Goal: Transaction & Acquisition: Purchase product/service

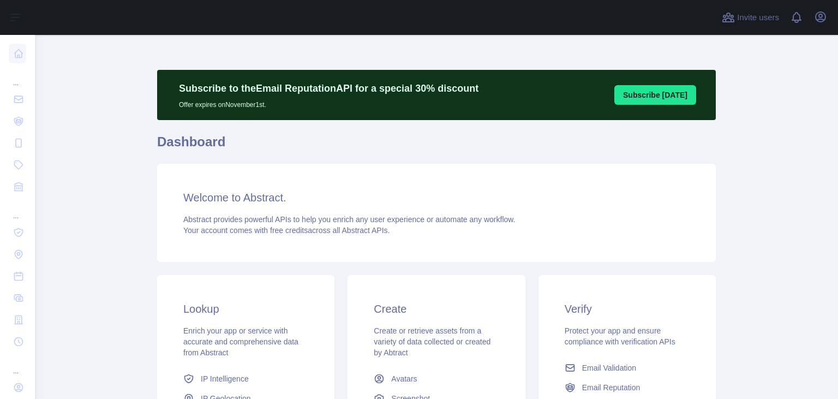
click at [81, 252] on main "Subscribe to the Email Reputation API for a special 30 % discount Offer expires…" at bounding box center [437, 217] width 804 height 364
click at [820, 19] on icon "button" at bounding box center [821, 17] width 10 height 10
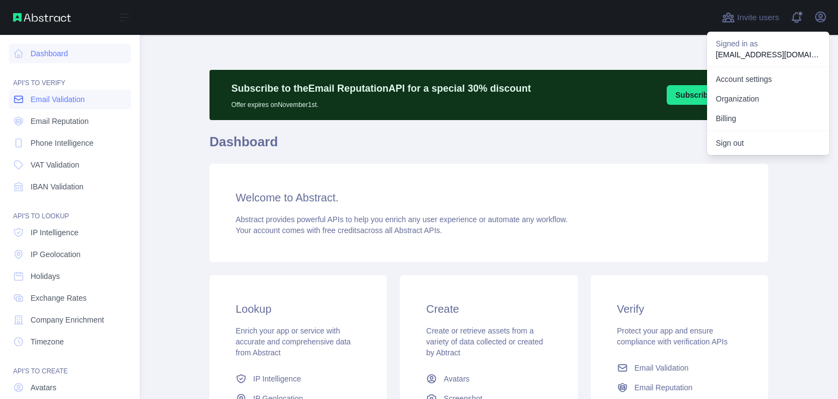
click at [78, 100] on span "Email Validation" at bounding box center [58, 99] width 54 height 11
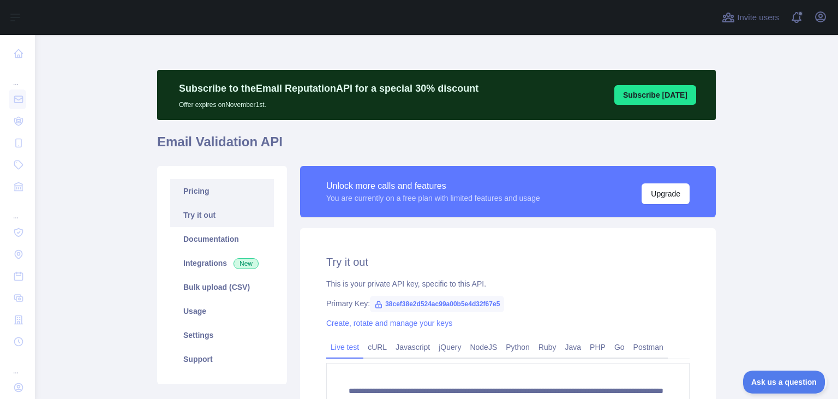
click at [216, 193] on link "Pricing" at bounding box center [222, 191] width 104 height 24
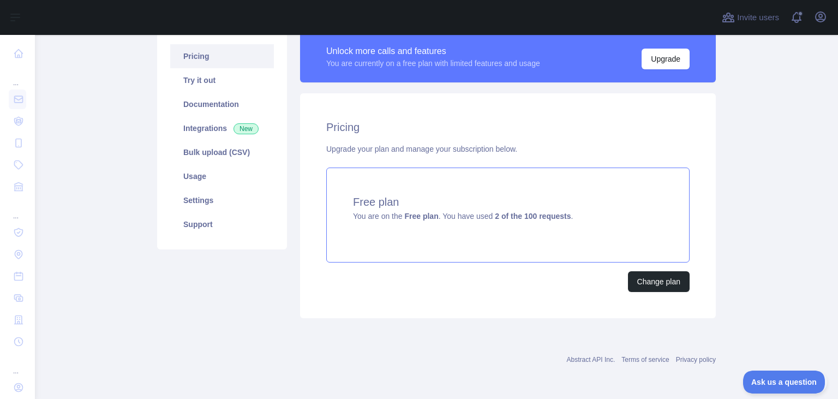
scroll to position [134, 0]
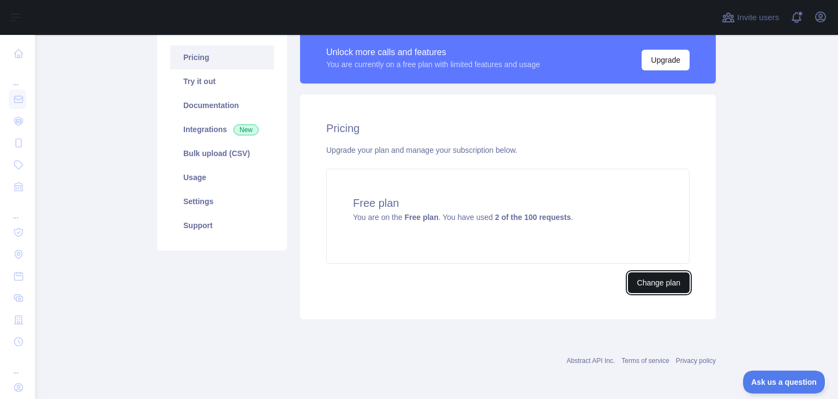
click at [652, 276] on button "Change plan" at bounding box center [659, 282] width 62 height 21
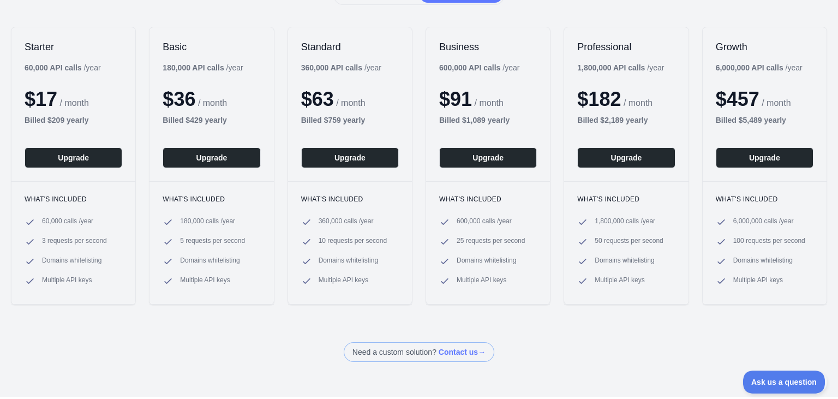
scroll to position [141, 0]
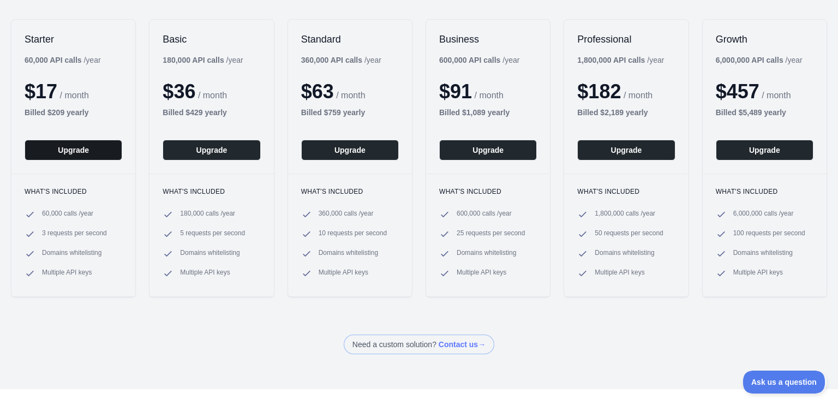
click at [84, 153] on button "Upgrade" at bounding box center [74, 150] width 98 height 21
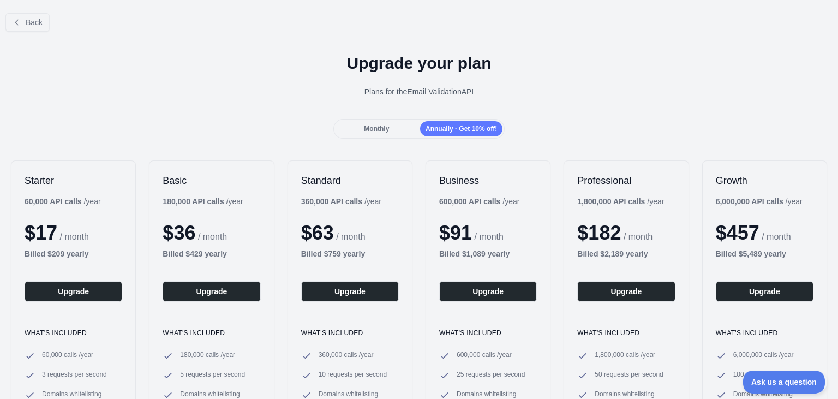
scroll to position [66, 0]
click at [378, 130] on span "Monthly" at bounding box center [376, 129] width 25 height 8
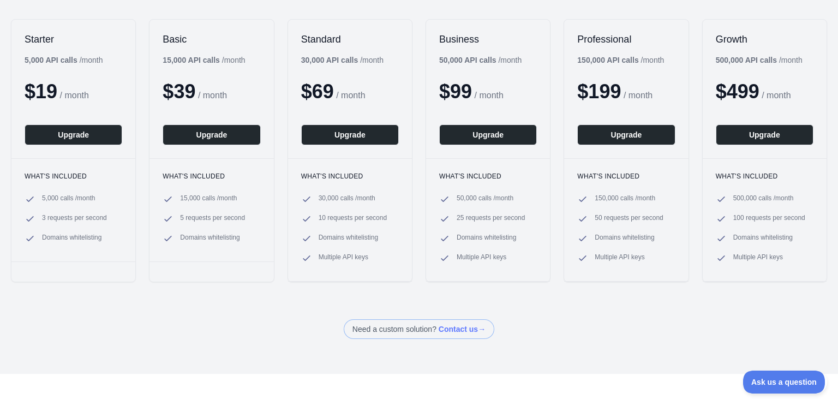
scroll to position [0, 0]
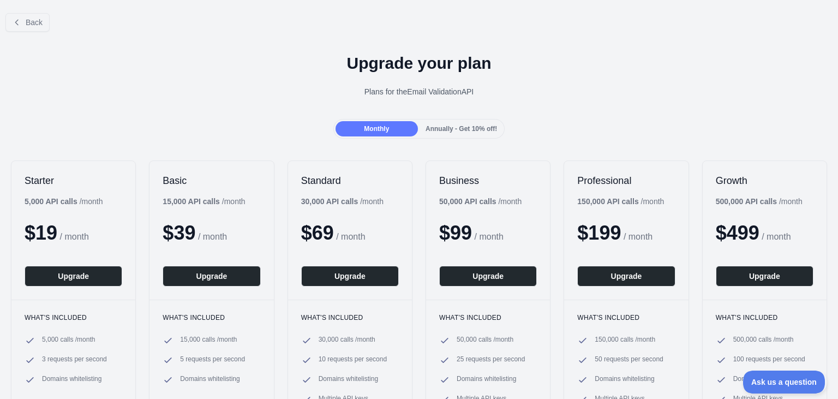
click at [3, 27] on div "Back" at bounding box center [419, 22] width 838 height 36
click at [21, 26] on icon at bounding box center [17, 22] width 9 height 9
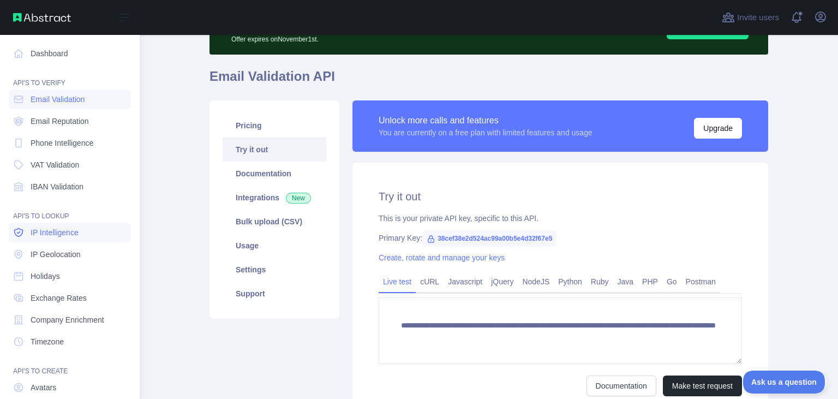
click at [85, 230] on link "IP Intelligence" at bounding box center [70, 233] width 122 height 20
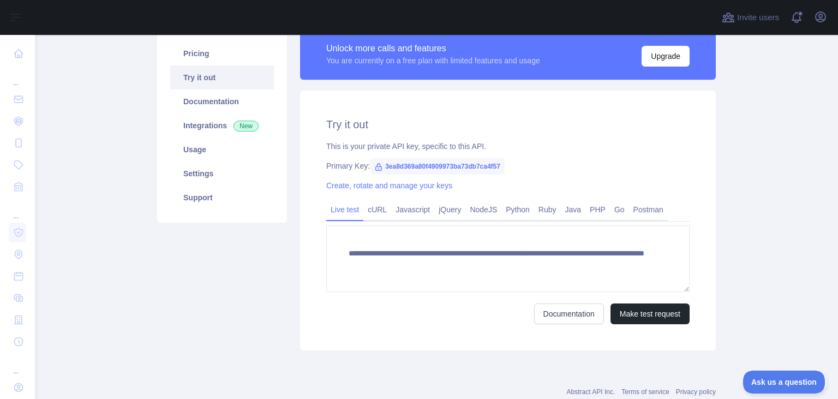
scroll to position [167, 0]
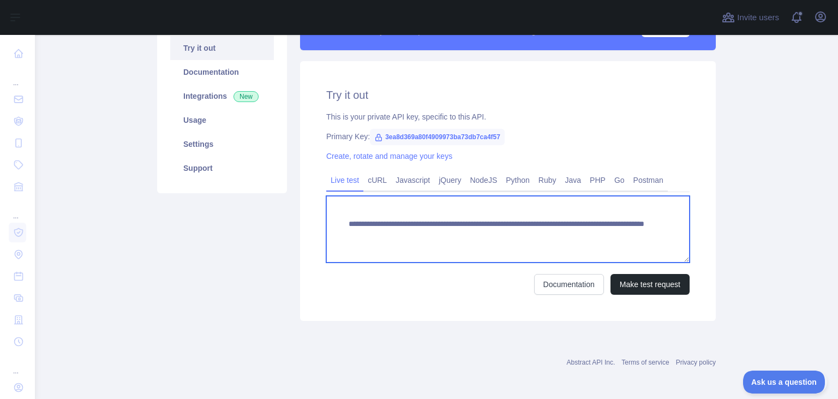
drag, startPoint x: 595, startPoint y: 236, endPoint x: 338, endPoint y: 225, distance: 257.3
click at [338, 225] on textarea "**********" at bounding box center [508, 229] width 364 height 67
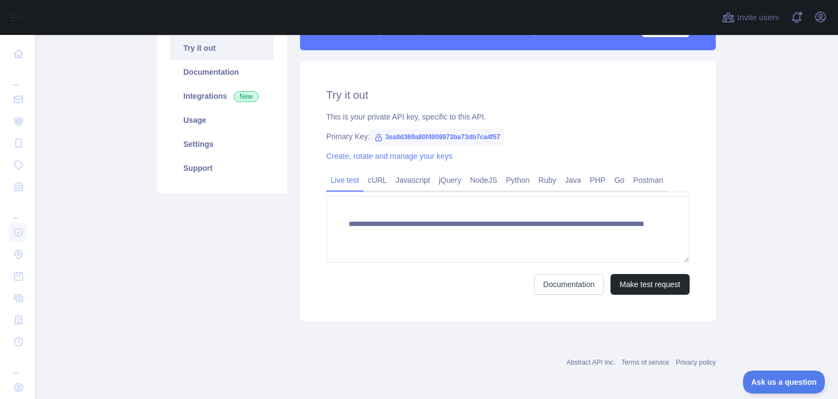
click at [443, 140] on span "3ea8d369a80f4909973ba73db7ca4f57" at bounding box center [437, 137] width 135 height 16
copy span "3ea8d369a80f4909973ba73db7ca4f57"
click at [538, 141] on div "Primary Key: 3ea8d369a80f4909973ba73db7ca4f57" at bounding box center [508, 136] width 364 height 11
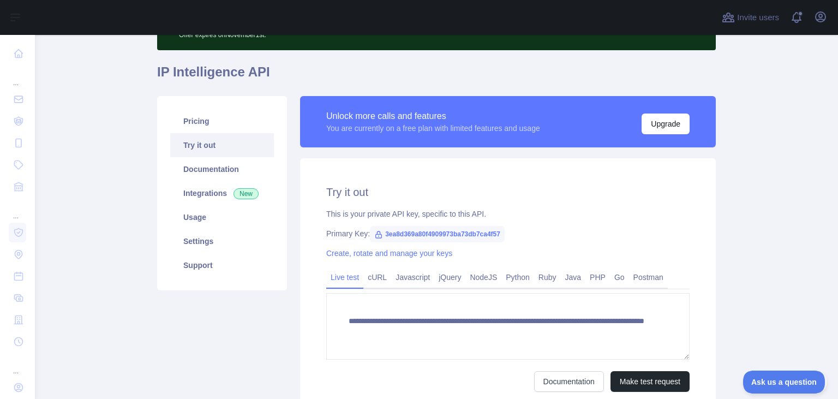
scroll to position [0, 0]
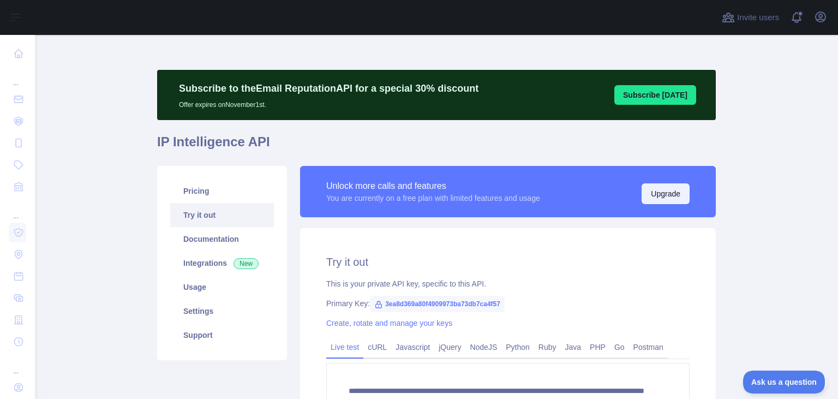
click at [670, 195] on button "Upgrade" at bounding box center [666, 193] width 48 height 21
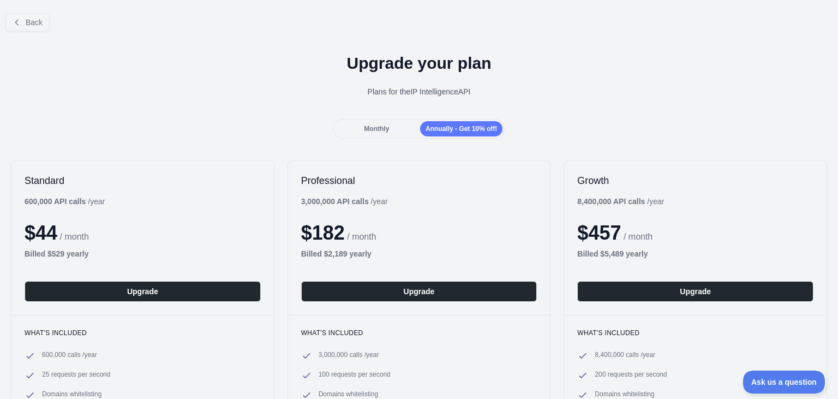
click at [378, 133] on span "Monthly" at bounding box center [376, 129] width 25 height 8
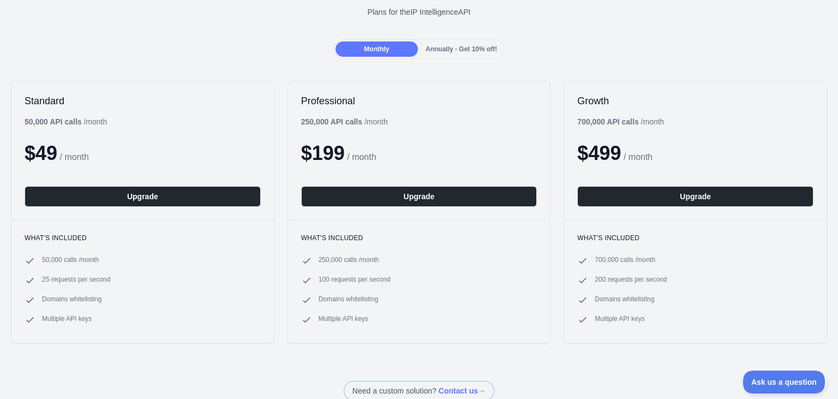
scroll to position [70, 0]
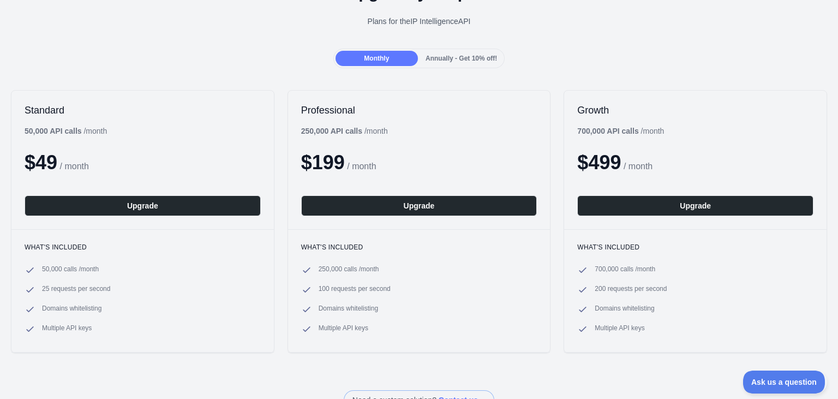
click at [465, 47] on div "Upgrade your plan Plans for the IP Intelligence API" at bounding box center [419, 9] width 838 height 79
click at [464, 53] on div "Annually - Get 10% off!" at bounding box center [461, 58] width 82 height 15
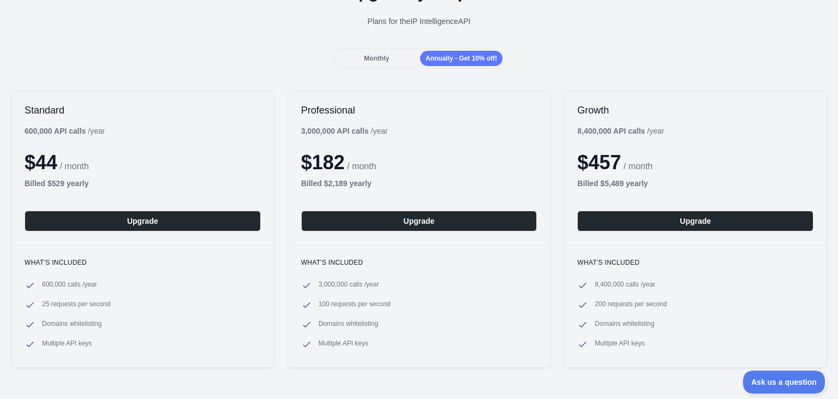
click at [378, 53] on div "Monthly" at bounding box center [377, 58] width 82 height 15
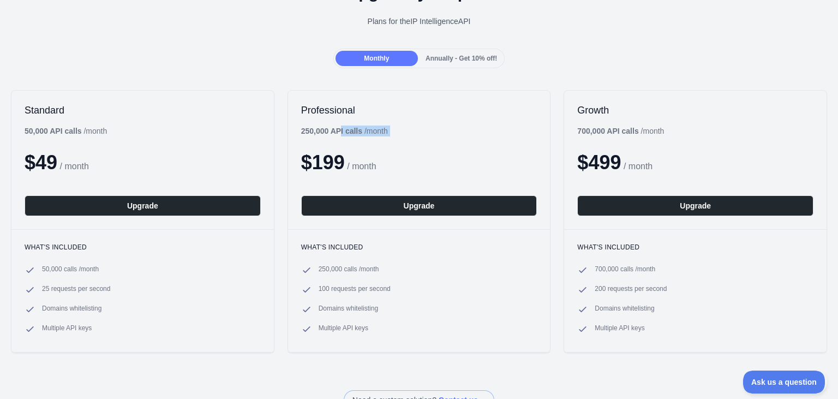
drag, startPoint x: 309, startPoint y: 132, endPoint x: 341, endPoint y: 131, distance: 31.7
click at [341, 131] on div "Professional 250,000 API calls / month $ 199 / month Upgrade" at bounding box center [419, 160] width 263 height 139
click at [372, 133] on div "250,000 API calls / month" at bounding box center [344, 131] width 87 height 11
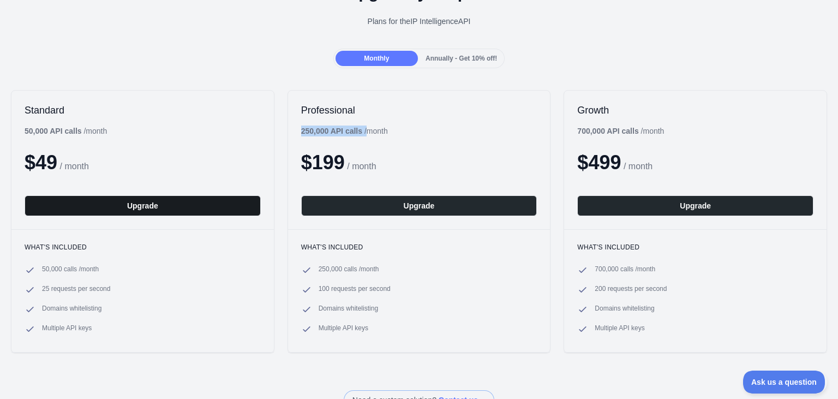
click at [134, 204] on button "Upgrade" at bounding box center [143, 205] width 236 height 21
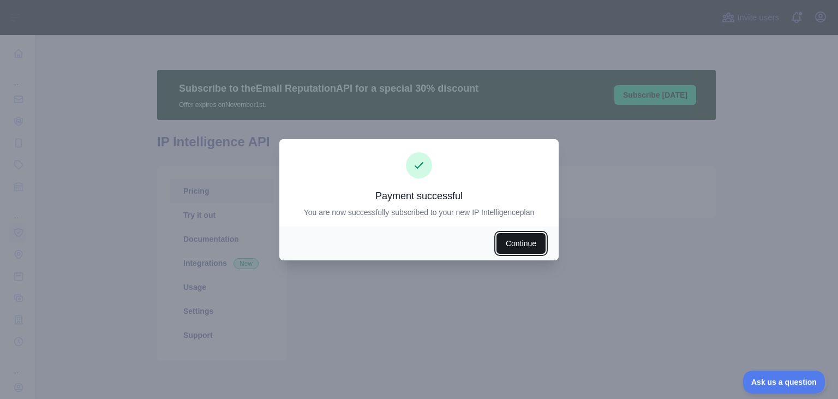
click at [391, 243] on button "Continue" at bounding box center [521, 243] width 49 height 21
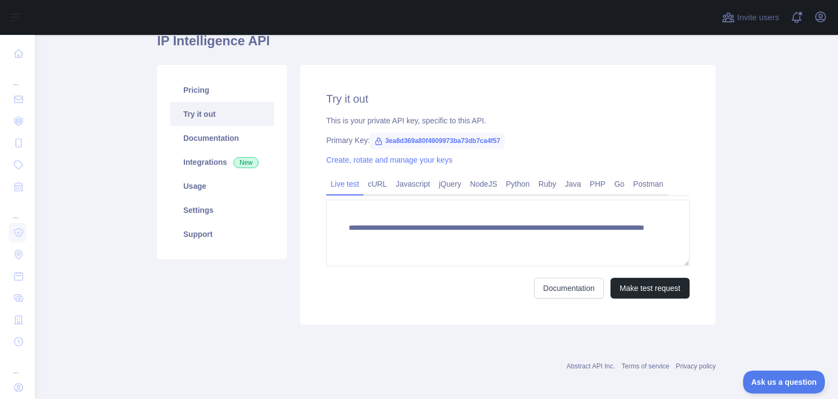
scroll to position [105, 0]
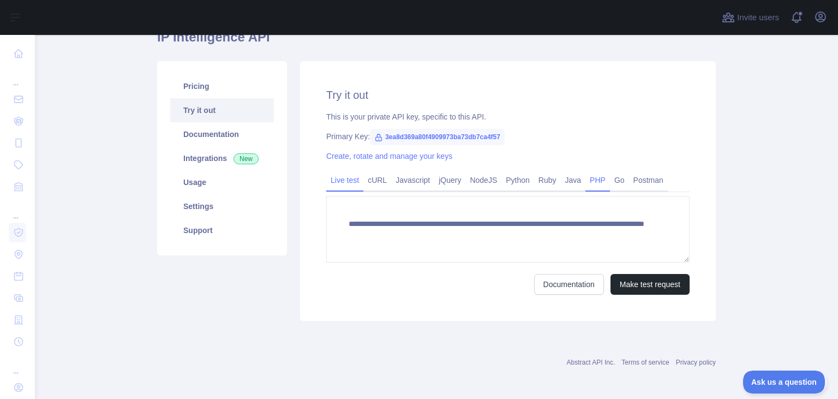
click at [391, 182] on link "PHP" at bounding box center [598, 179] width 25 height 17
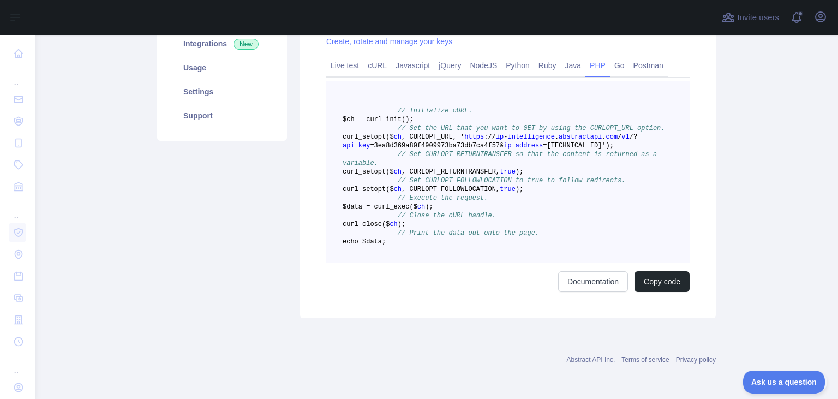
scroll to position [34, 0]
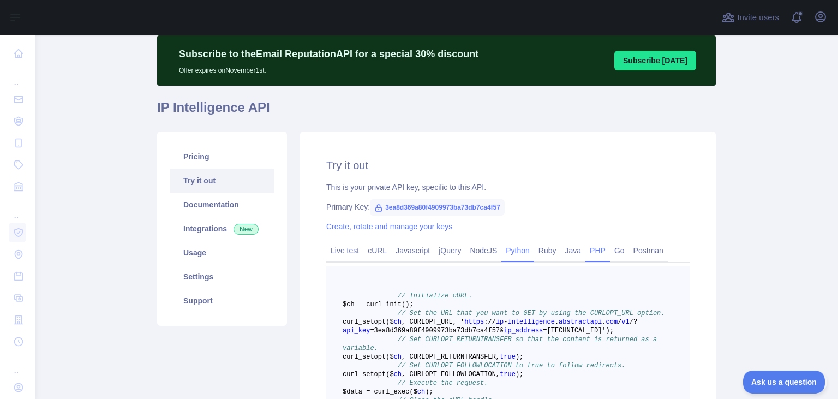
click at [391, 254] on link "Python" at bounding box center [518, 250] width 33 height 17
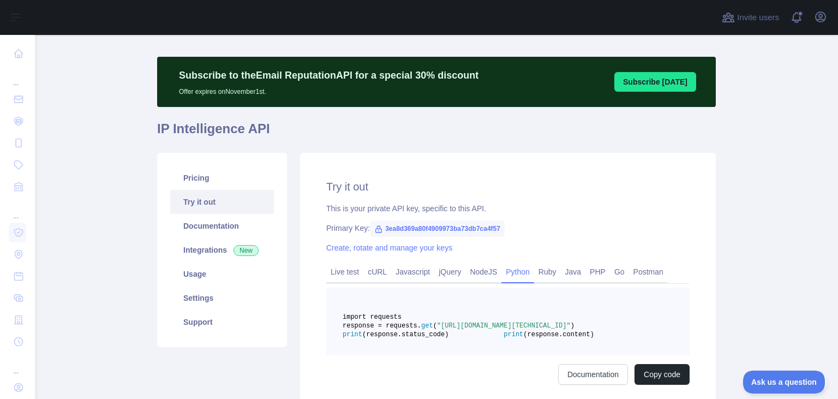
scroll to position [0, 0]
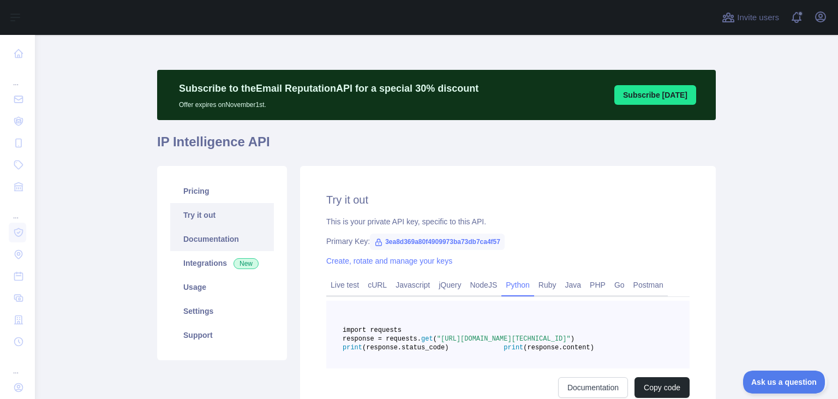
click at [233, 244] on link "Documentation" at bounding box center [222, 239] width 104 height 24
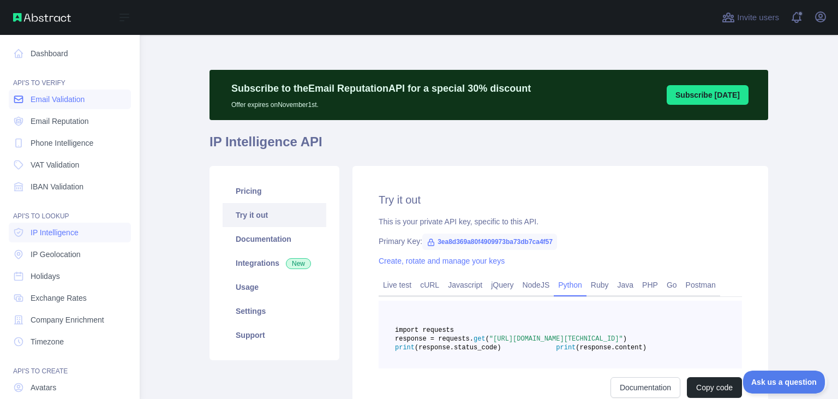
click at [49, 98] on span "Email Validation" at bounding box center [58, 99] width 54 height 11
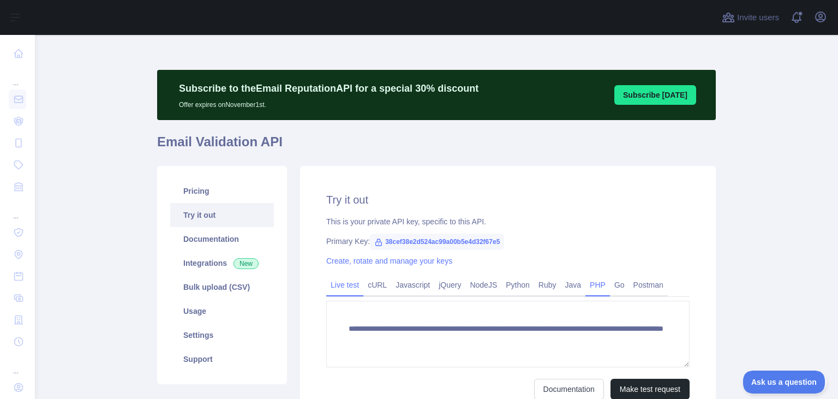
click at [391, 287] on link "PHP" at bounding box center [598, 284] width 25 height 17
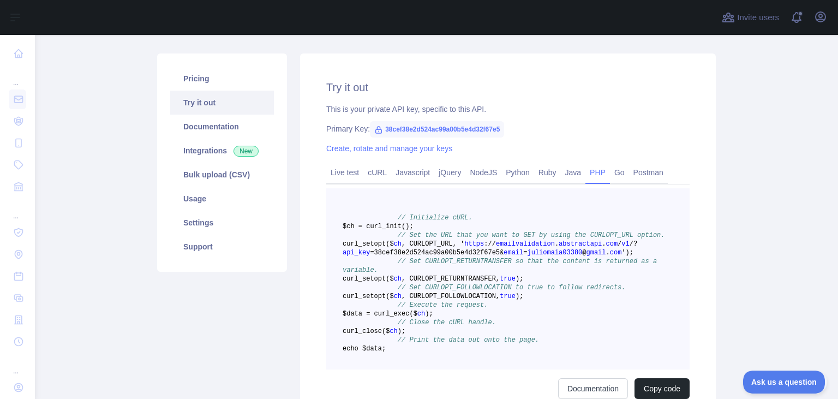
scroll to position [141, 0]
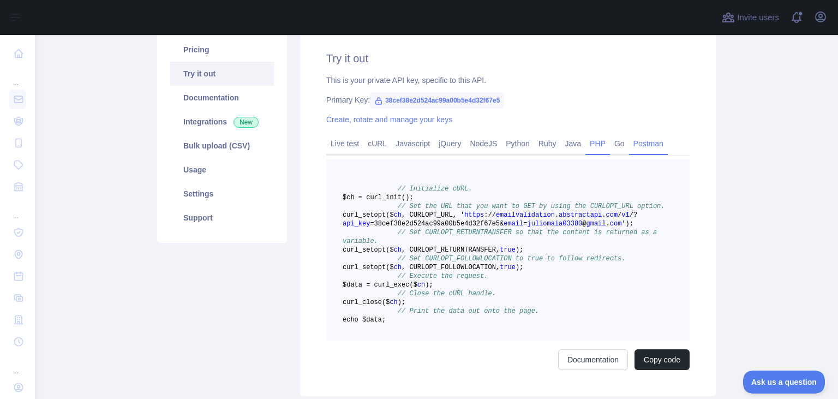
click at [391, 145] on link "Postman" at bounding box center [648, 143] width 39 height 17
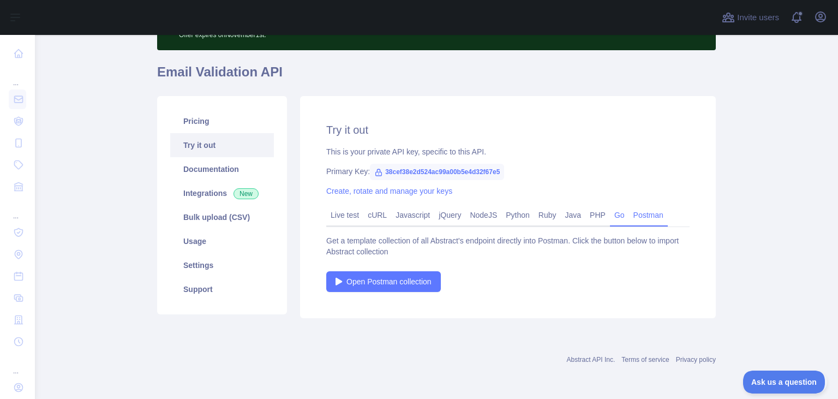
click at [391, 215] on link "Go" at bounding box center [619, 214] width 19 height 17
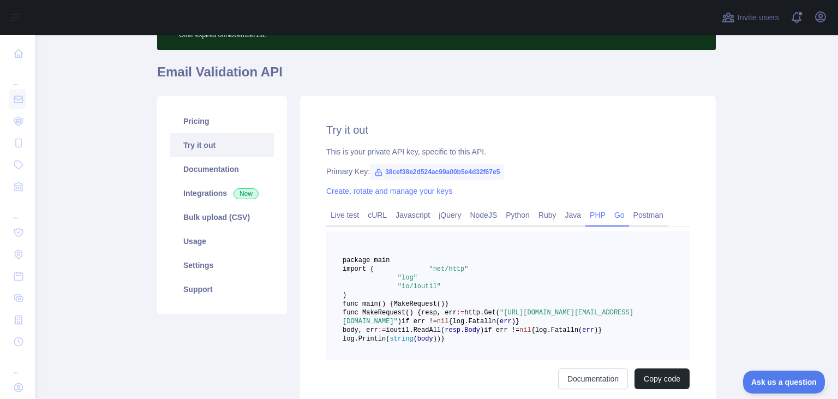
click at [391, 219] on link "PHP" at bounding box center [598, 214] width 25 height 17
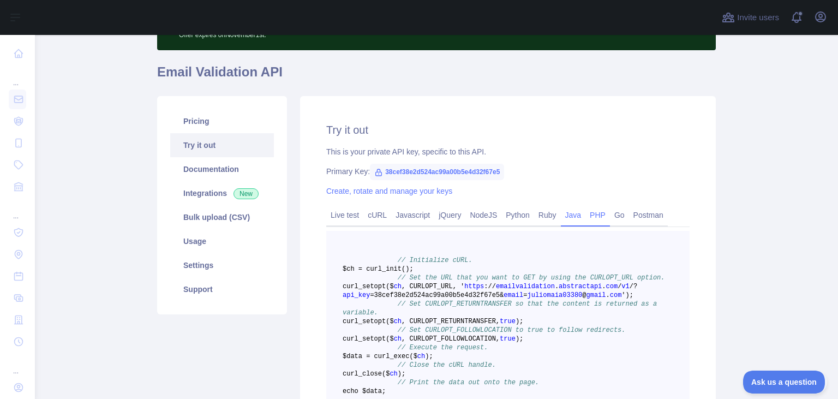
click at [391, 219] on link "Java" at bounding box center [573, 214] width 25 height 17
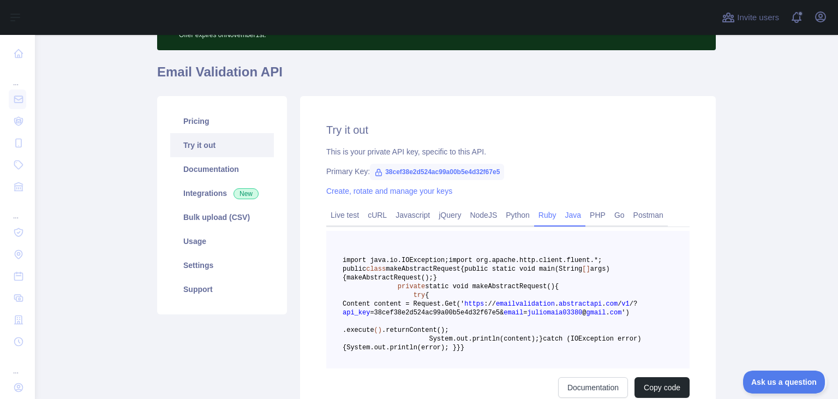
click at [391, 221] on link "Ruby" at bounding box center [547, 214] width 27 height 17
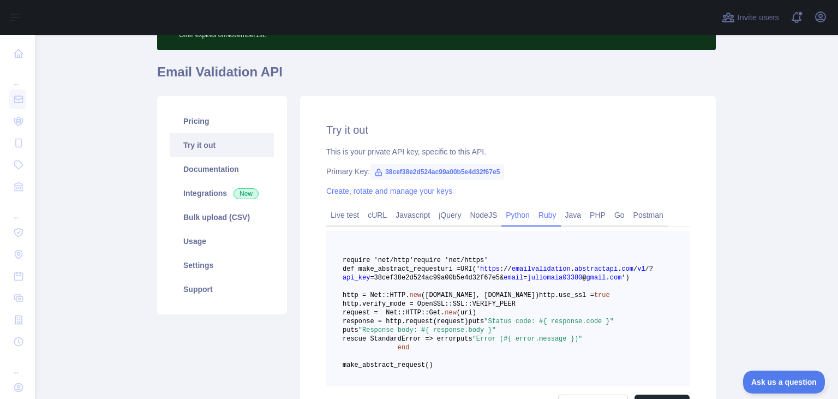
click at [391, 222] on link "Python" at bounding box center [518, 214] width 33 height 17
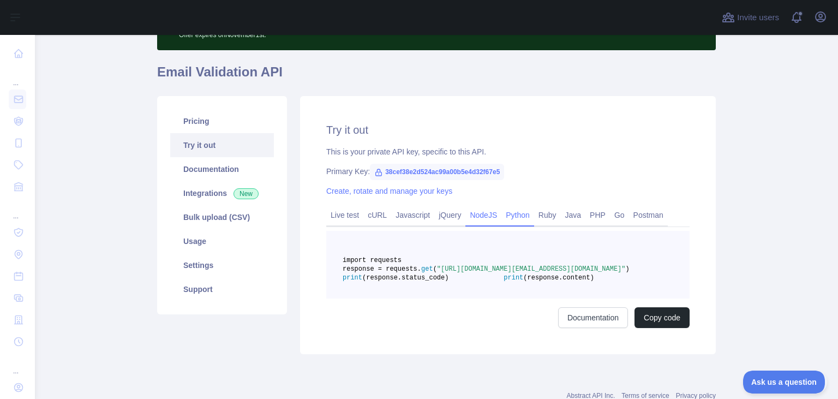
click at [391, 222] on link "NodeJS" at bounding box center [484, 214] width 36 height 17
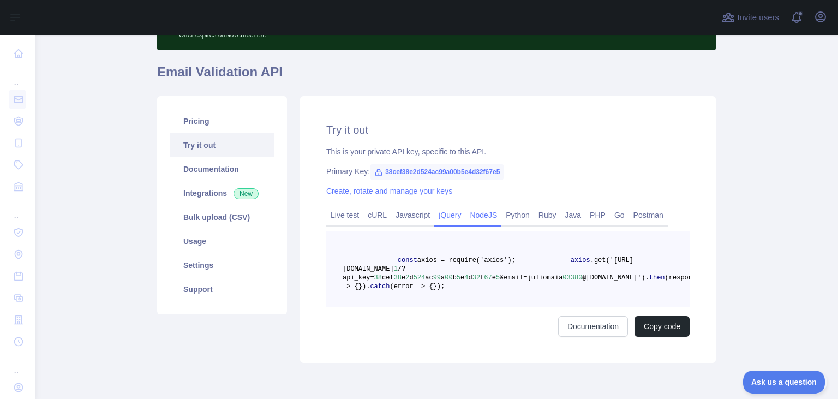
click at [391, 220] on link "jQuery" at bounding box center [450, 214] width 31 height 17
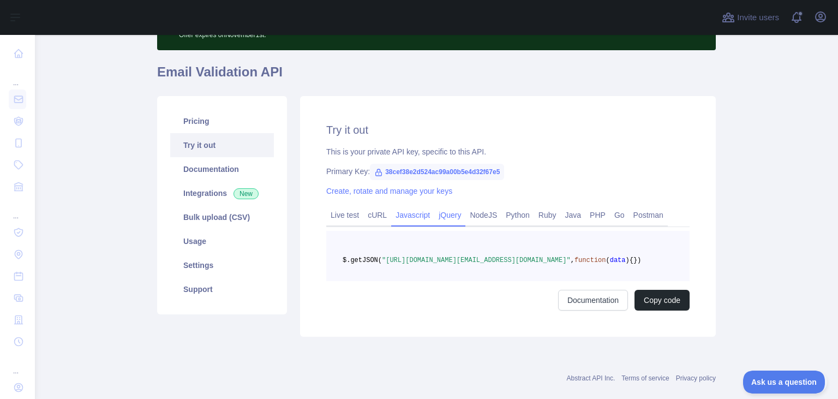
click at [391, 222] on link "Javascript" at bounding box center [412, 214] width 43 height 17
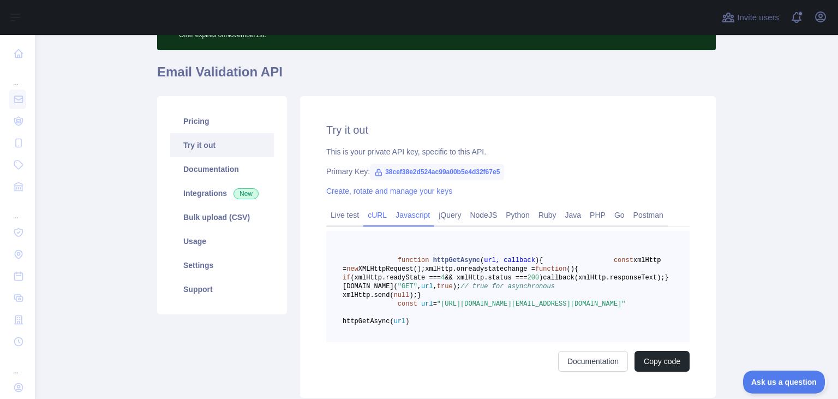
click at [378, 219] on link "cURL" at bounding box center [378, 214] width 28 height 17
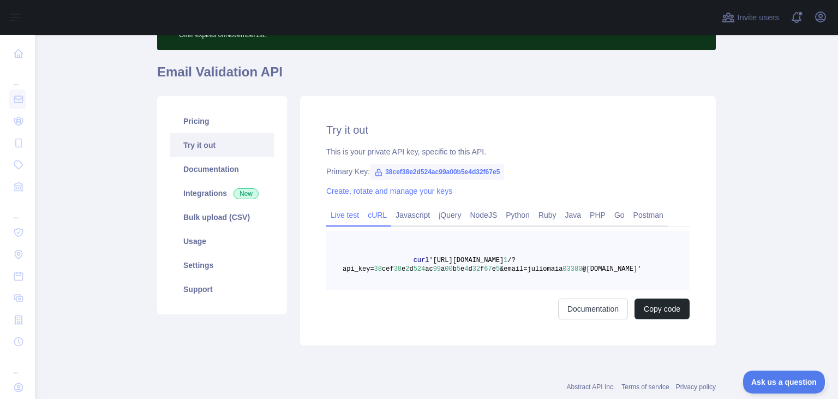
click at [344, 221] on link "Live test" at bounding box center [344, 214] width 37 height 17
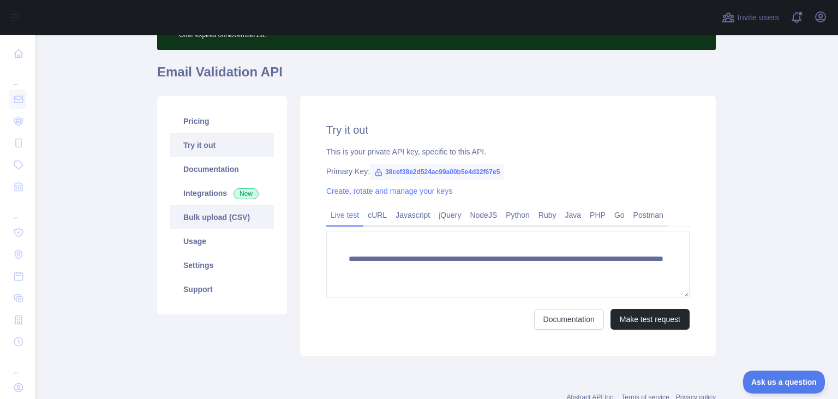
click at [218, 219] on link "Bulk upload (CSV)" at bounding box center [222, 217] width 104 height 24
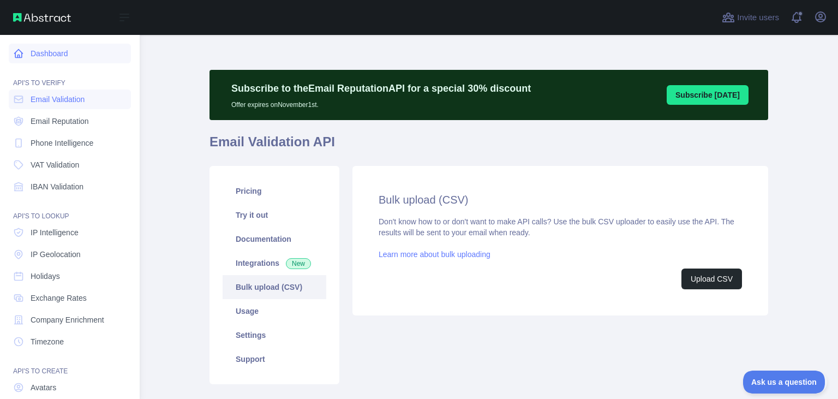
click at [23, 51] on icon at bounding box center [18, 53] width 11 height 11
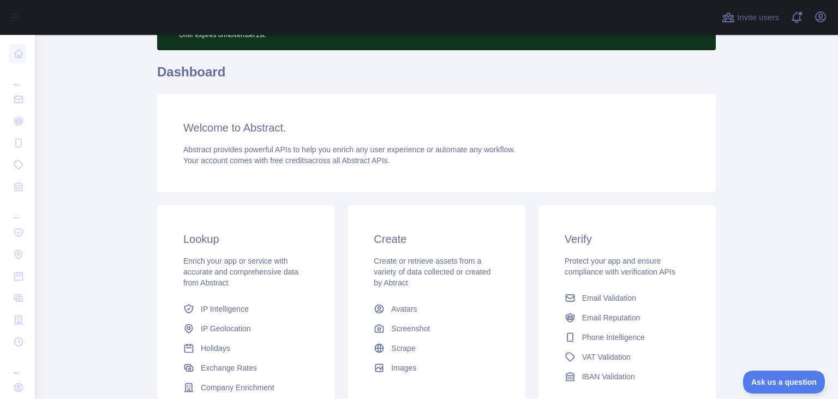
scroll to position [141, 0]
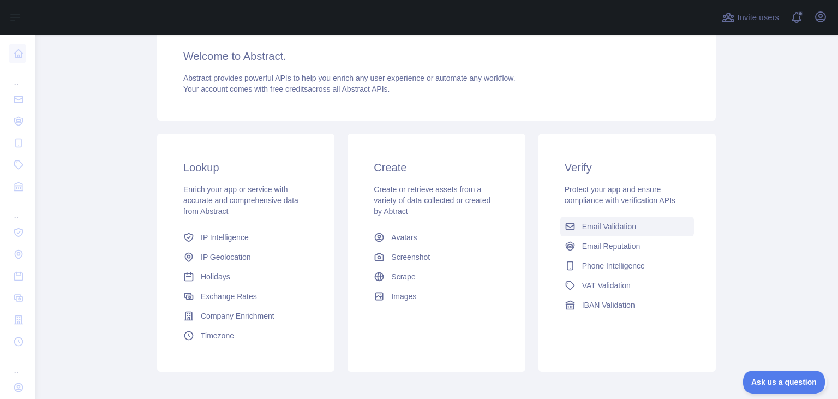
click at [391, 235] on link "Email Validation" at bounding box center [628, 227] width 134 height 20
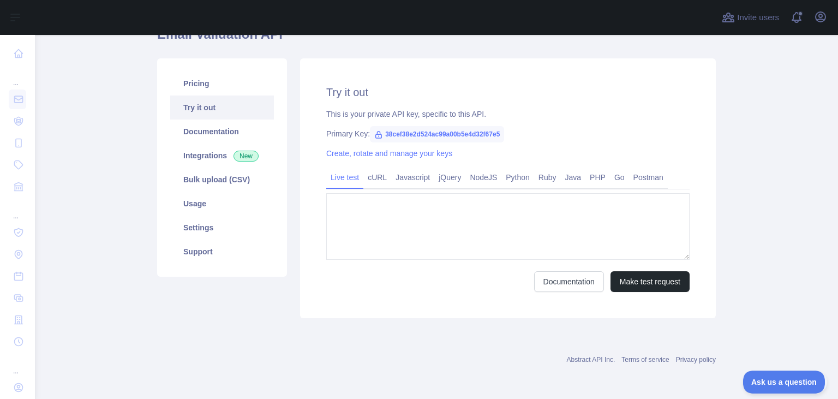
type textarea "**********"
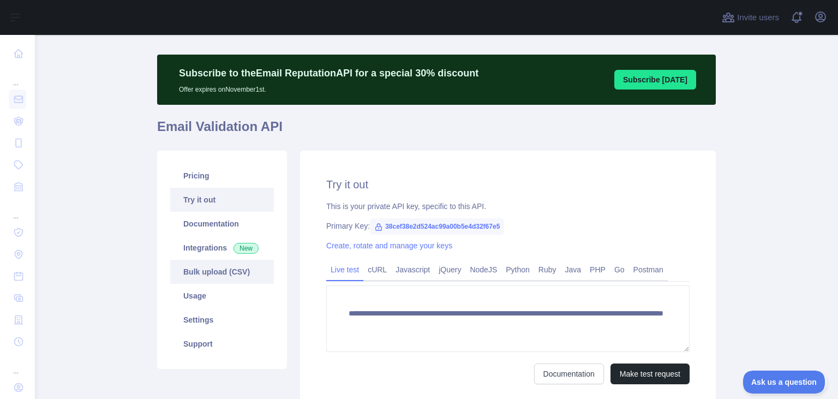
click at [224, 277] on link "Bulk upload (CSV)" at bounding box center [222, 272] width 104 height 24
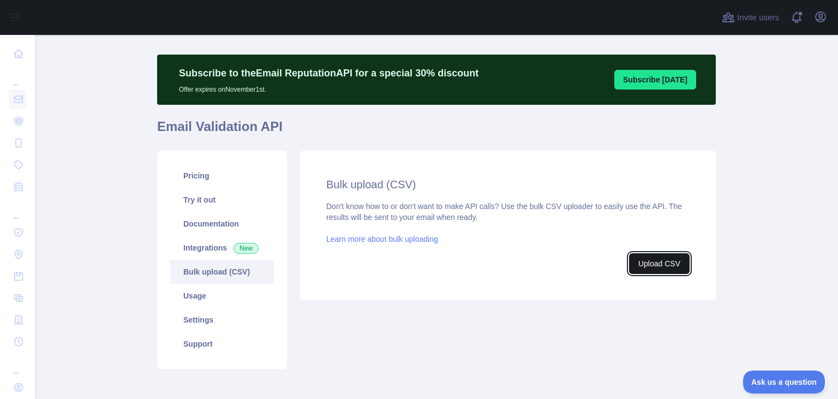
click at [391, 267] on button "Upload CSV" at bounding box center [659, 263] width 61 height 21
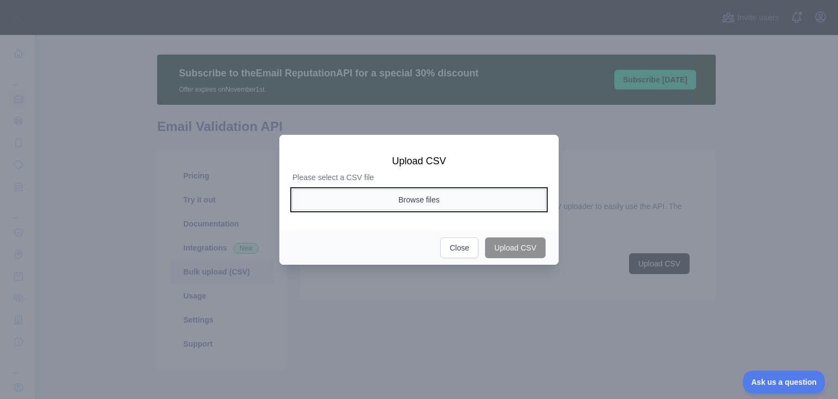
click at [391, 205] on button "Browse files" at bounding box center [419, 199] width 253 height 21
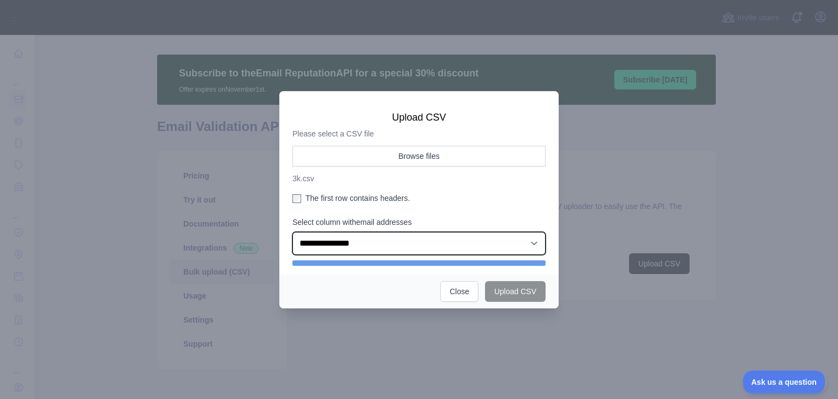
click at [293, 232] on select "**********" at bounding box center [419, 243] width 253 height 23
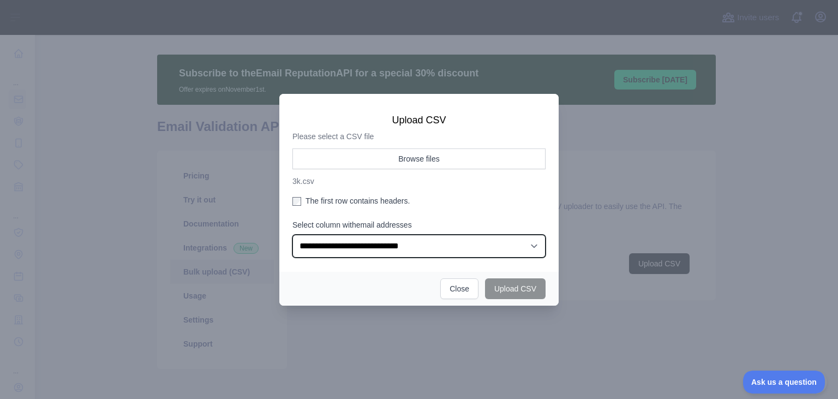
click option "**********" at bounding box center [0, 0] width 0 height 0
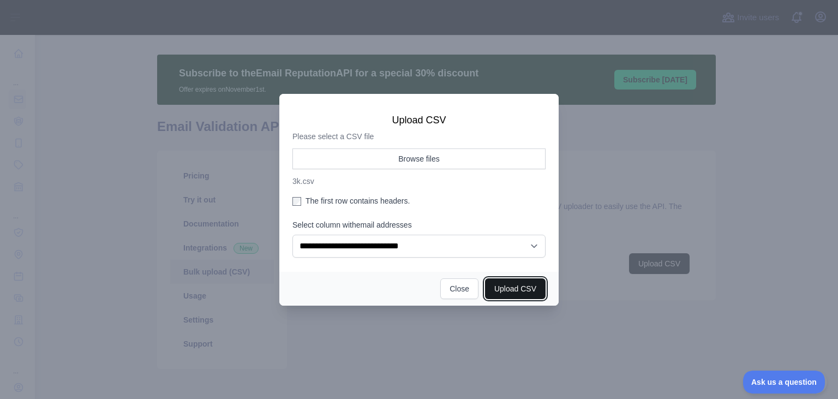
click at [391, 290] on button "Upload CSV" at bounding box center [515, 288] width 61 height 21
select select "**"
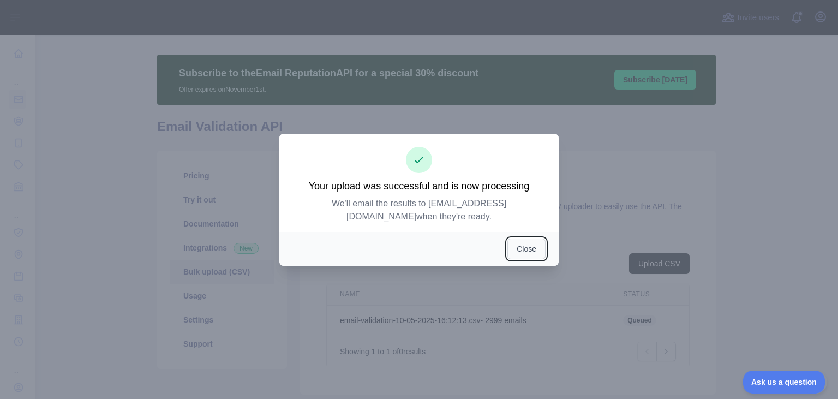
click at [391, 250] on button "Close" at bounding box center [527, 249] width 38 height 21
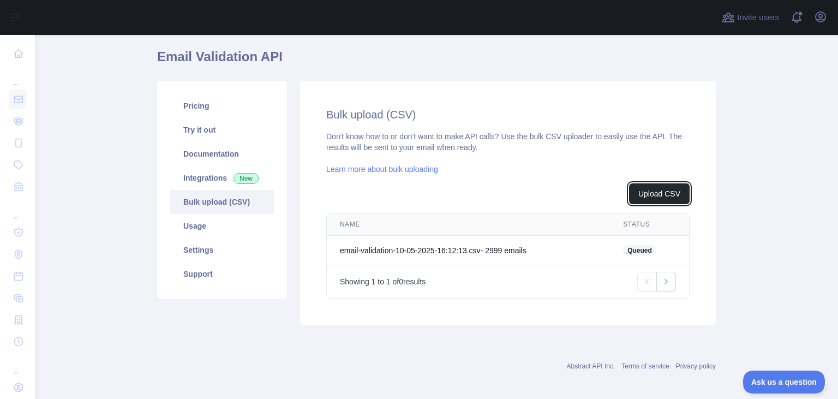
scroll to position [91, 0]
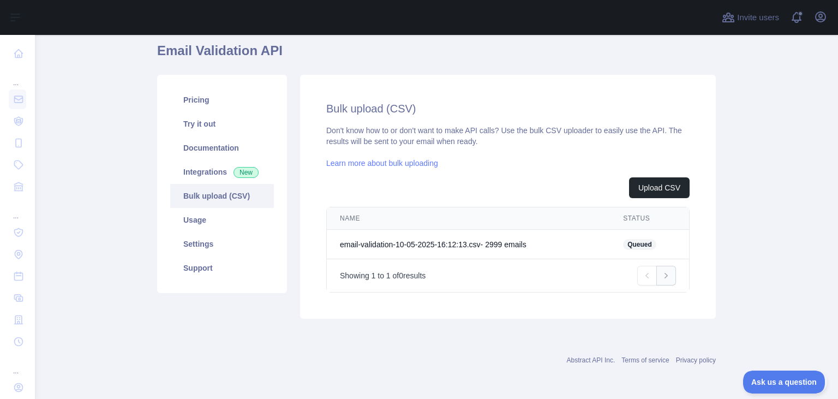
click at [391, 276] on icon "Pagination" at bounding box center [666, 275] width 3 height 5
click at [212, 222] on link "Usage" at bounding box center [222, 220] width 104 height 24
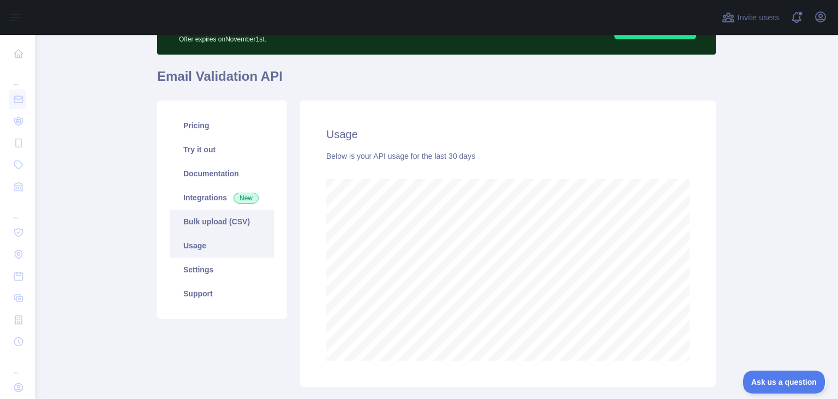
scroll to position [364, 804]
click at [215, 269] on link "Settings" at bounding box center [222, 270] width 104 height 24
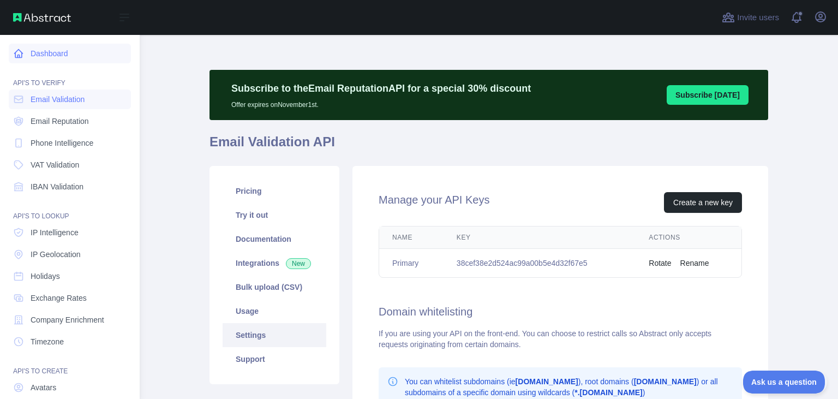
click at [11, 57] on link "Dashboard" at bounding box center [70, 54] width 122 height 20
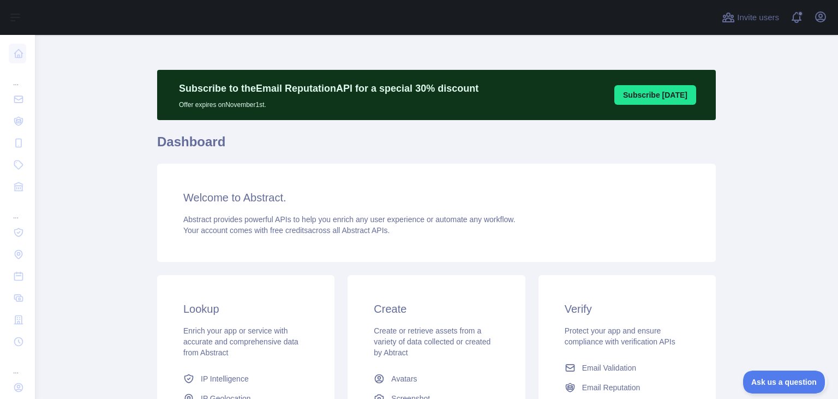
click at [391, 96] on button "Subscribe [DATE]" at bounding box center [656, 95] width 82 height 20
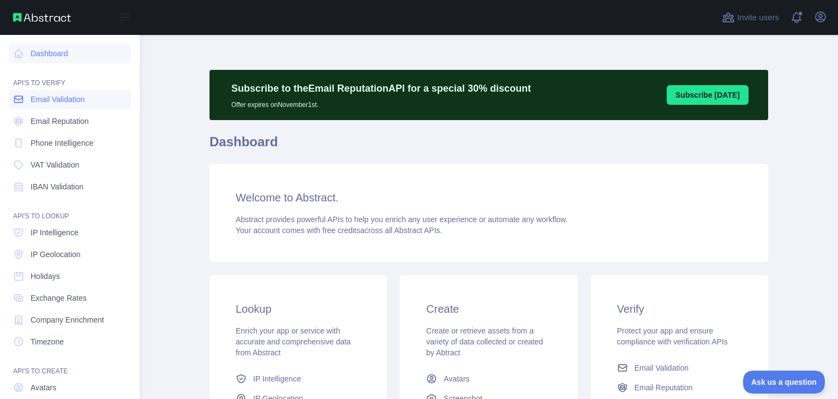
click at [45, 104] on span "Email Validation" at bounding box center [58, 99] width 54 height 11
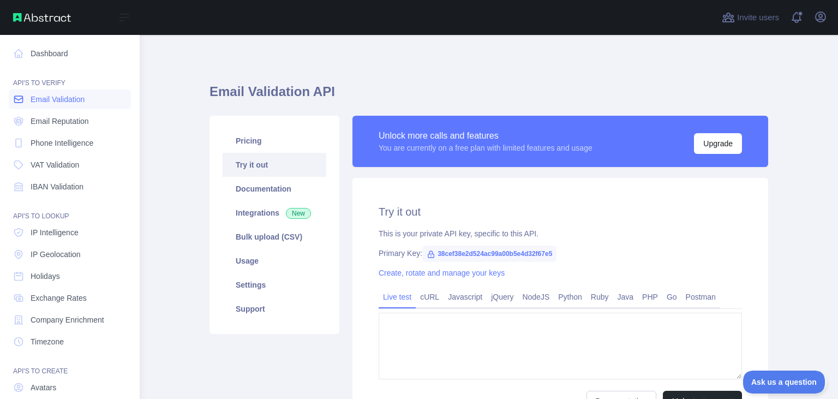
type textarea "**********"
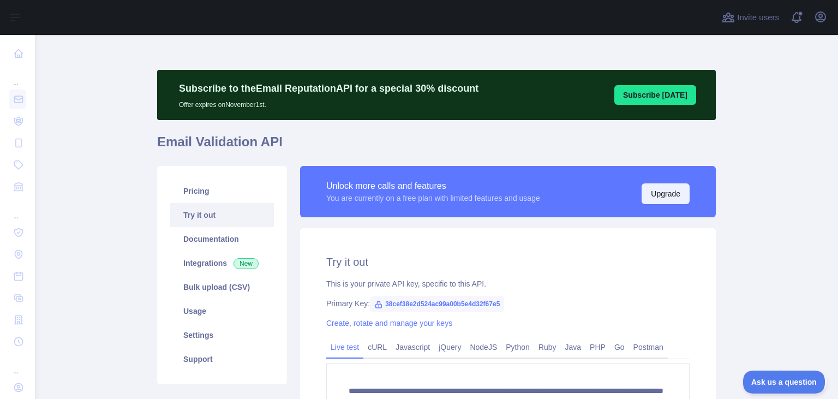
click at [659, 194] on button "Upgrade" at bounding box center [666, 193] width 48 height 21
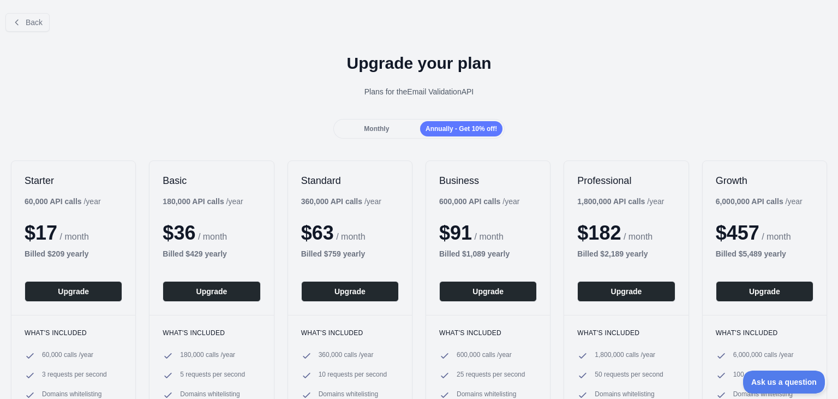
click at [379, 124] on div "Monthly" at bounding box center [377, 128] width 82 height 15
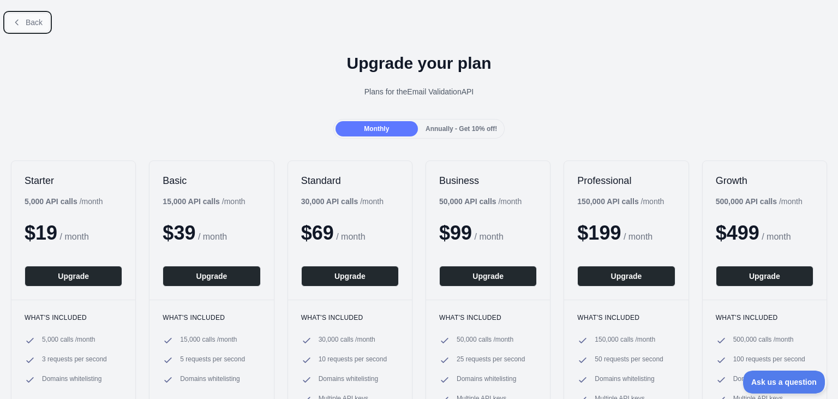
click at [21, 23] on icon at bounding box center [17, 22] width 9 height 9
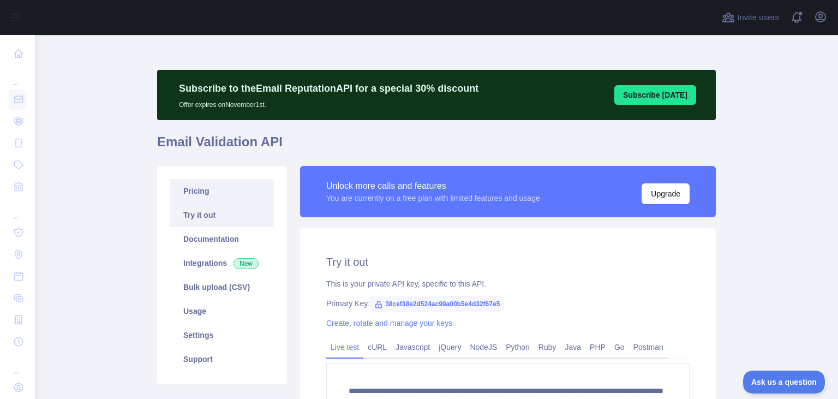
click at [227, 193] on link "Pricing" at bounding box center [222, 191] width 104 height 24
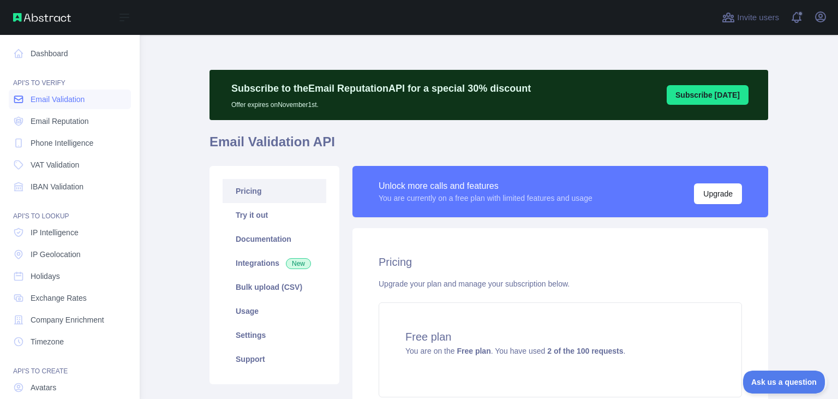
click at [32, 98] on span "Email Validation" at bounding box center [58, 99] width 54 height 11
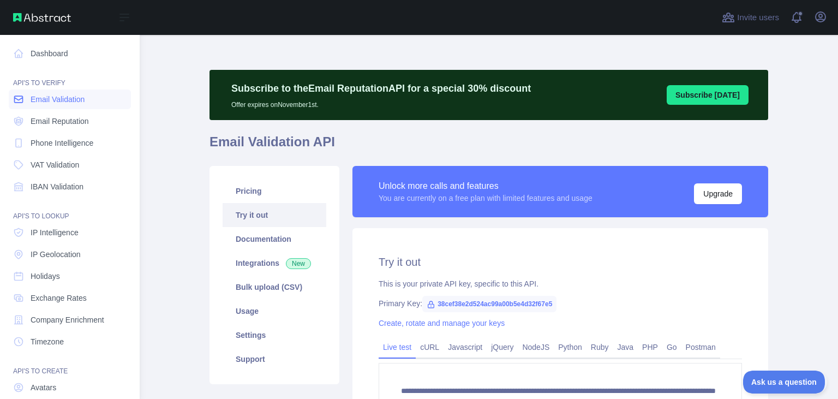
click at [97, 101] on link "Email Validation" at bounding box center [70, 100] width 122 height 20
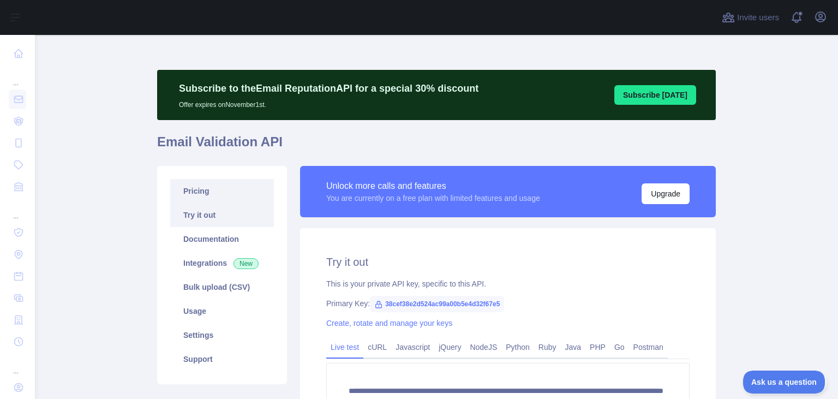
click at [248, 192] on link "Pricing" at bounding box center [222, 191] width 104 height 24
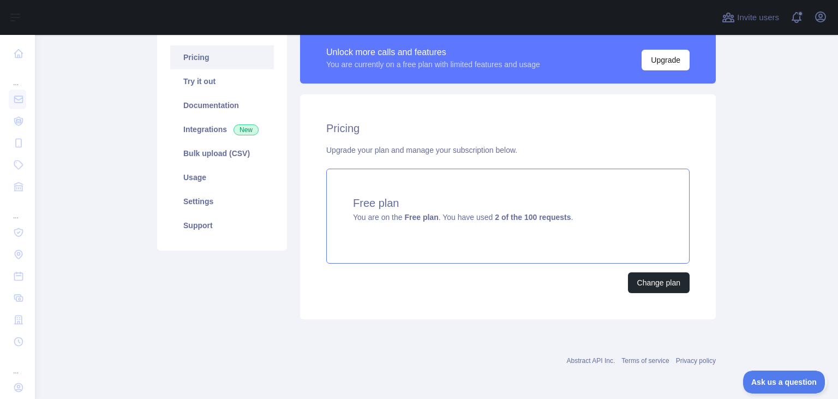
click at [508, 220] on strong "2 of the 100 requests" at bounding box center [533, 217] width 76 height 9
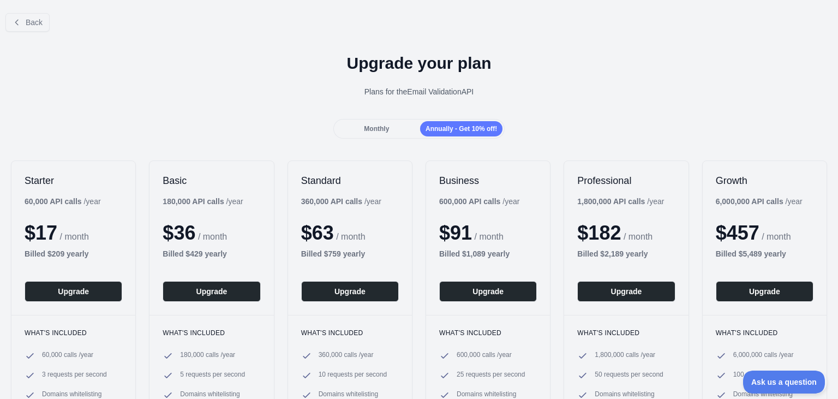
click at [374, 133] on span "Monthly" at bounding box center [376, 129] width 25 height 8
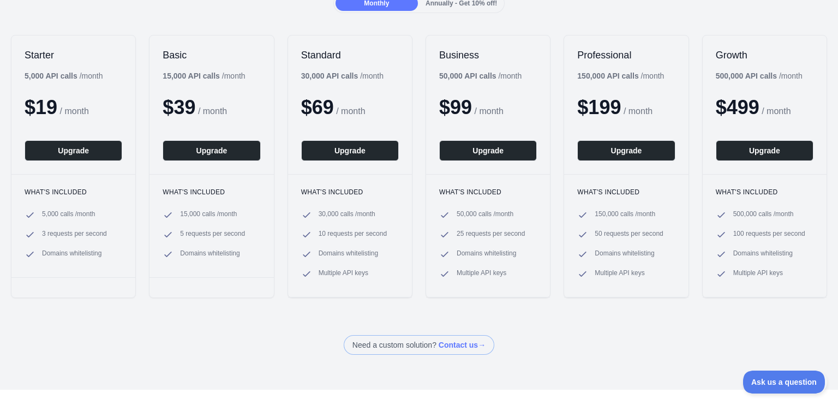
scroll to position [141, 0]
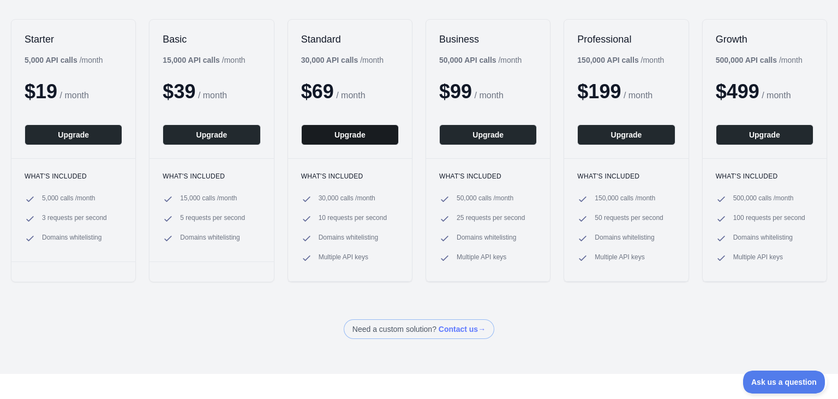
click at [353, 135] on button "Upgrade" at bounding box center [350, 134] width 98 height 21
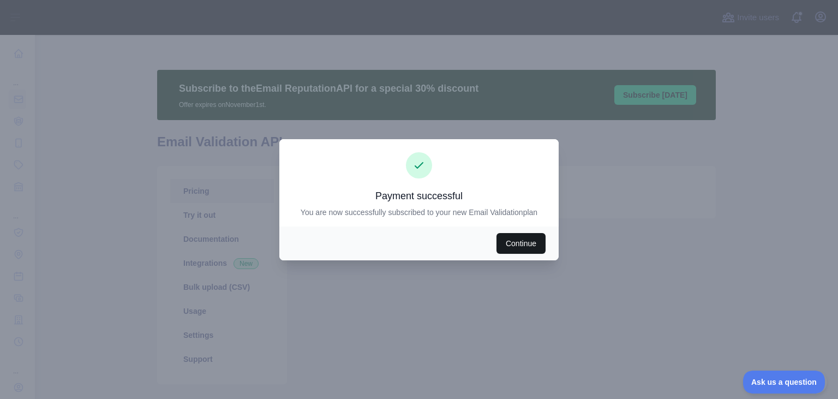
click at [529, 241] on button "Continue" at bounding box center [521, 243] width 49 height 21
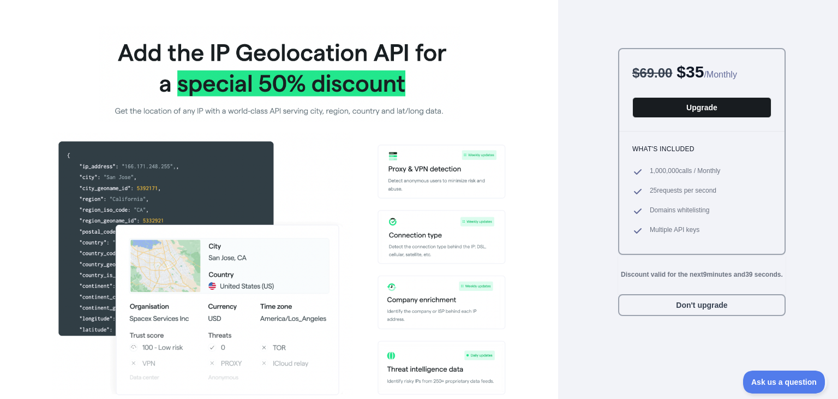
click at [704, 111] on button "Upgrade" at bounding box center [702, 107] width 139 height 21
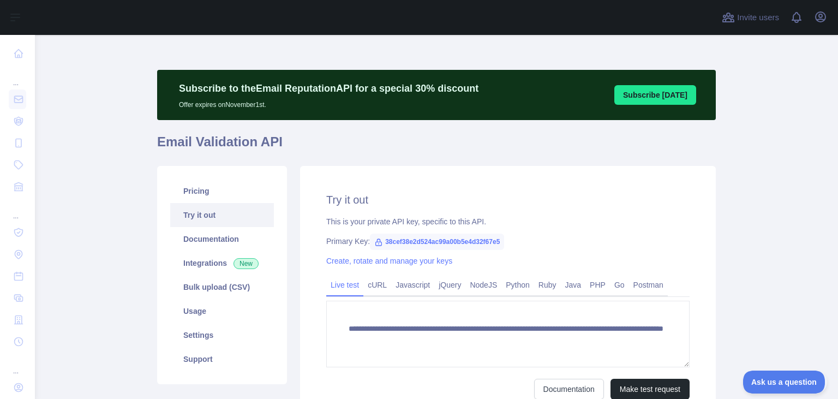
click at [240, 219] on link "Try it out" at bounding box center [222, 215] width 104 height 24
click at [222, 195] on link "Pricing" at bounding box center [222, 191] width 104 height 24
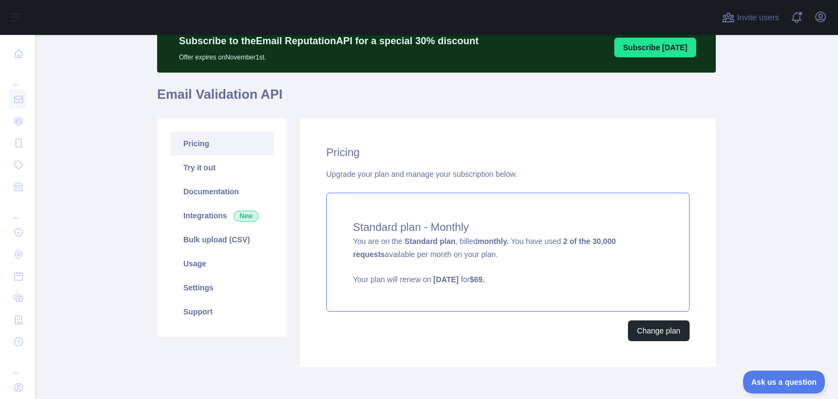
scroll to position [96, 0]
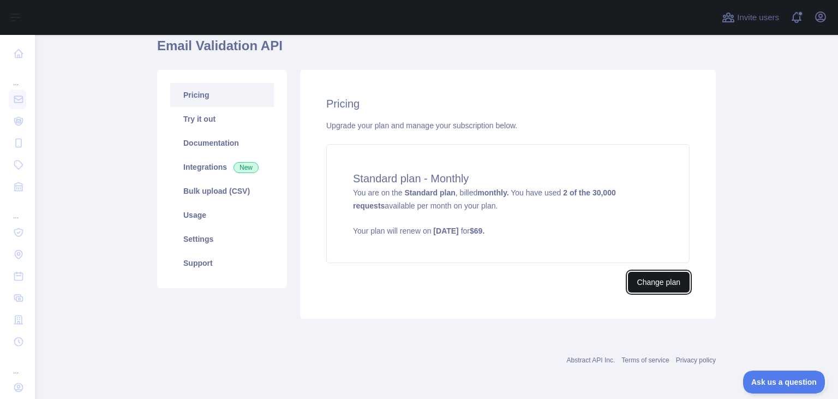
click at [655, 279] on button "Change plan" at bounding box center [659, 282] width 62 height 21
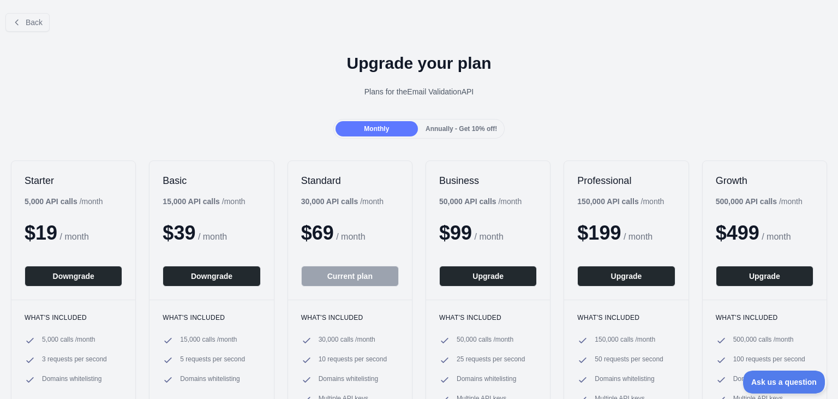
drag, startPoint x: 366, startPoint y: 95, endPoint x: 532, endPoint y: 91, distance: 166.0
click at [532, 91] on div "Plans for the Email Validation API" at bounding box center [419, 91] width 821 height 11
click at [533, 106] on div "Upgrade your plan Plans for the Email Validation API" at bounding box center [419, 79] width 838 height 79
drag, startPoint x: 27, startPoint y: 22, endPoint x: 55, endPoint y: 31, distance: 28.7
click at [27, 22] on span "Back" at bounding box center [34, 22] width 17 height 9
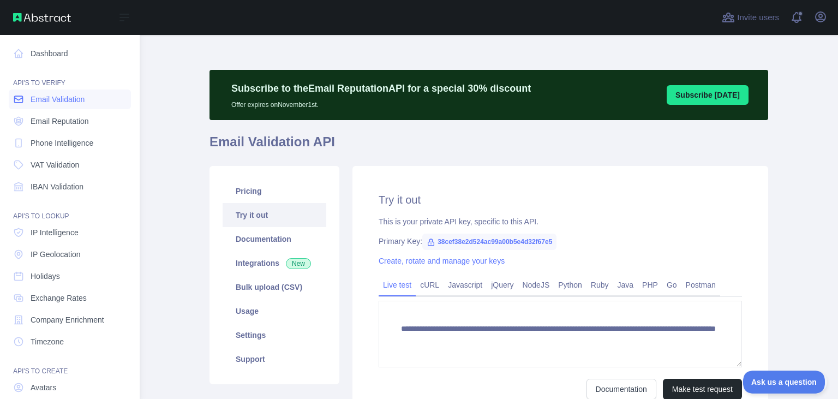
click at [22, 101] on icon at bounding box center [18, 99] width 11 height 11
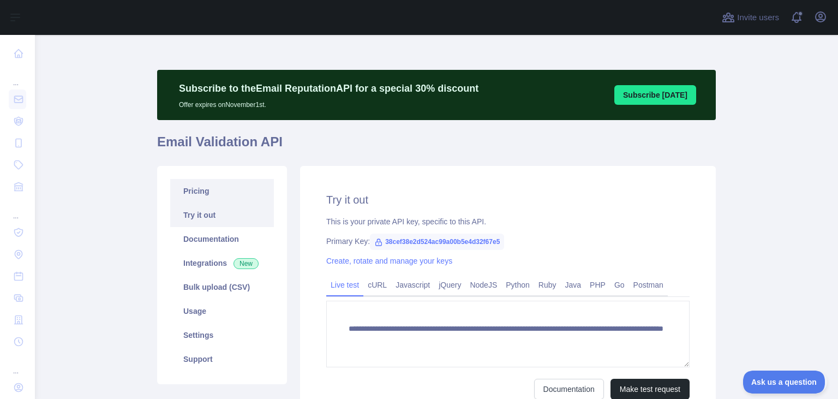
click at [206, 200] on link "Pricing" at bounding box center [222, 191] width 104 height 24
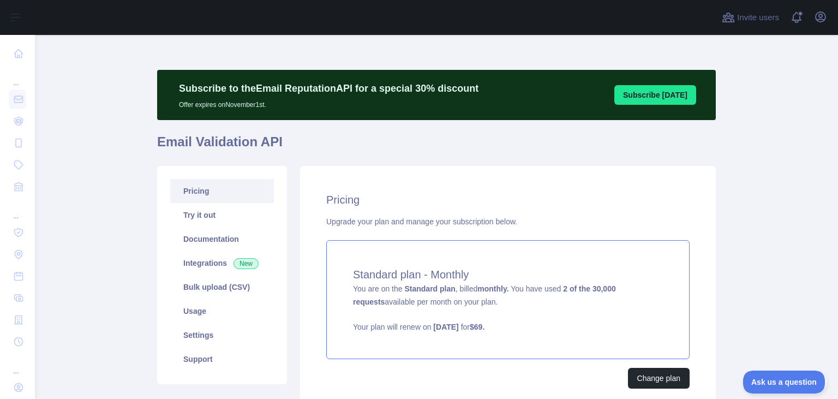
click at [557, 302] on div "Standard plan - Monthly You are on the Standard plan , billed monthly. You have…" at bounding box center [508, 299] width 364 height 119
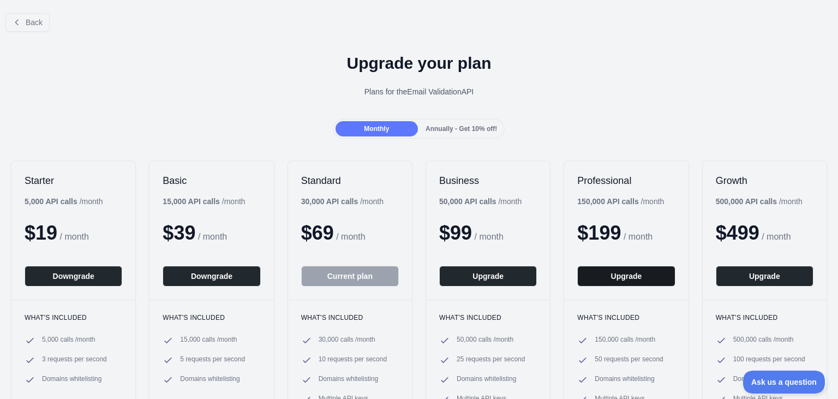
click at [637, 281] on button "Upgrade" at bounding box center [627, 276] width 98 height 21
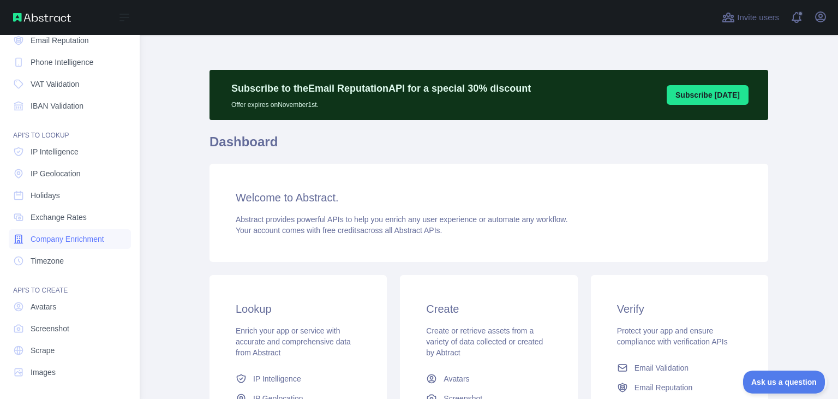
scroll to position [81, 0]
click at [81, 353] on link "Scrape" at bounding box center [70, 351] width 122 height 20
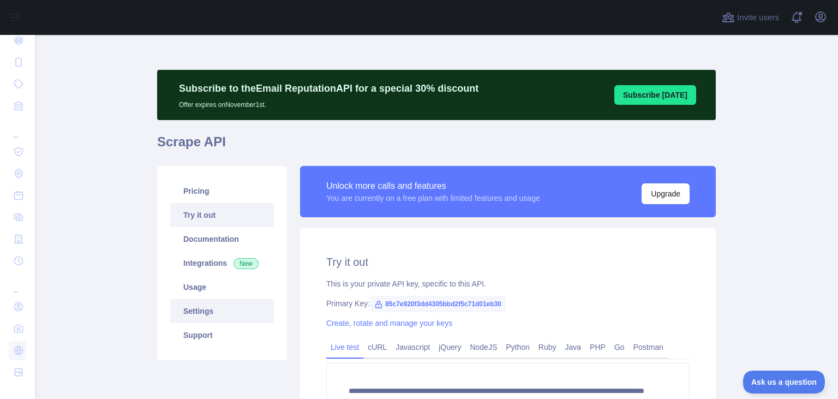
click at [228, 315] on link "Settings" at bounding box center [222, 311] width 104 height 24
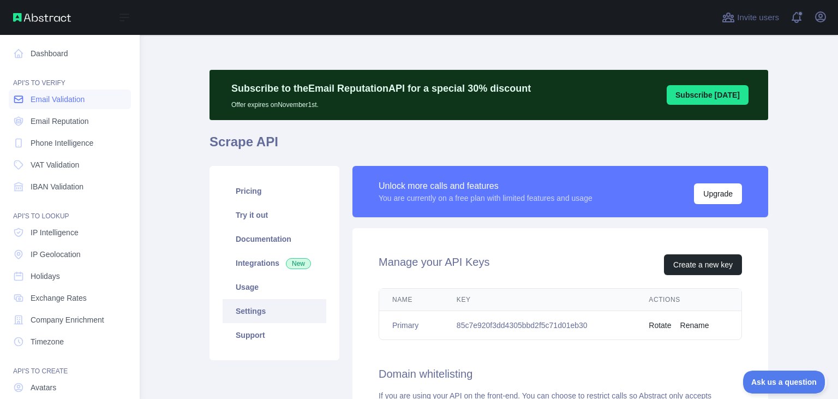
click at [73, 100] on span "Email Validation" at bounding box center [58, 99] width 54 height 11
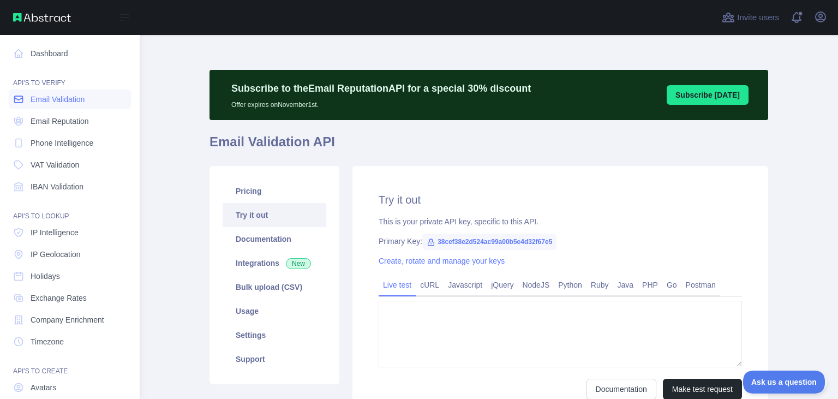
type textarea "**********"
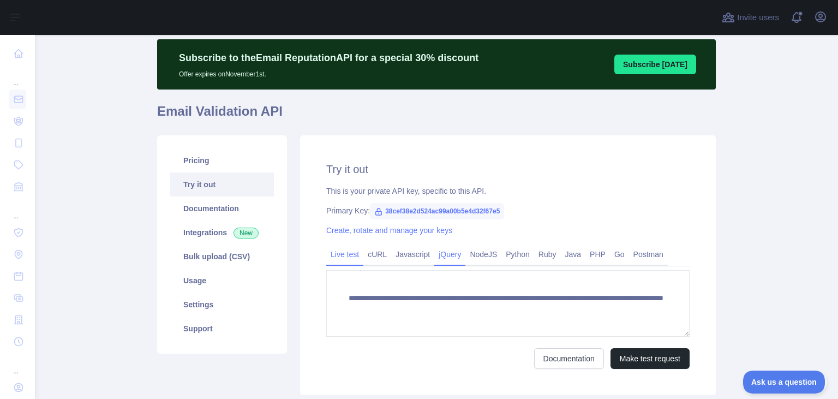
scroll to position [70, 0]
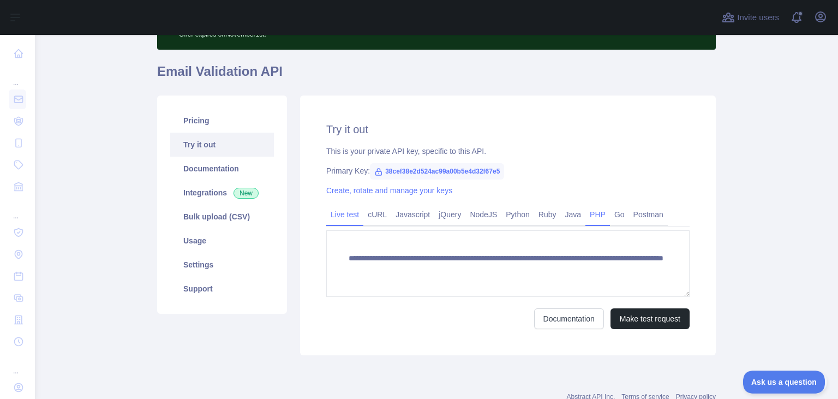
click at [589, 218] on link "PHP" at bounding box center [598, 214] width 25 height 17
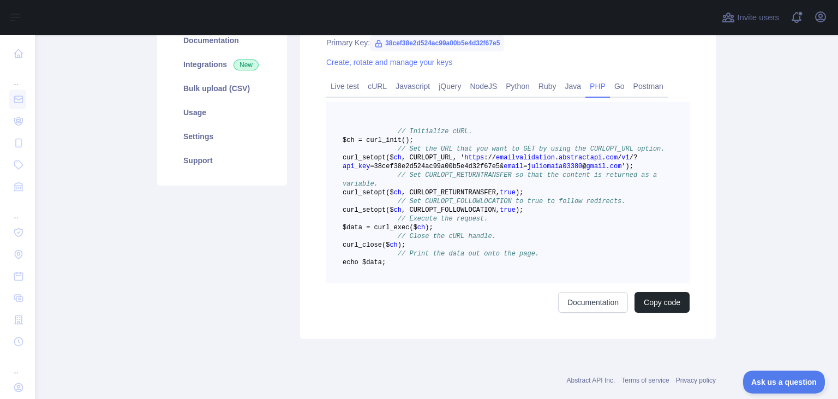
scroll to position [212, 0]
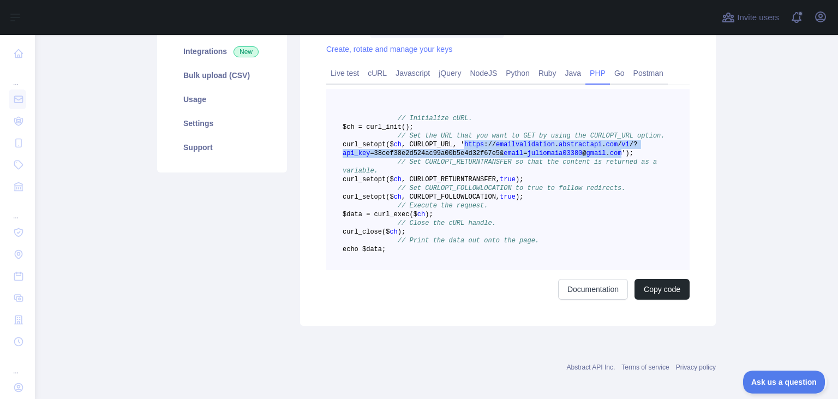
drag, startPoint x: 599, startPoint y: 163, endPoint x: 506, endPoint y: 153, distance: 93.8
click at [506, 153] on span "curl _setopt($ ch , CURLOPT_URL, ' https : / / emailvalidation . abstractapi . …" at bounding box center [490, 149] width 295 height 16
copy span "https : / / emailvalidation . abstractapi . com / v1 / ? api_key =38cef38e2d524…"
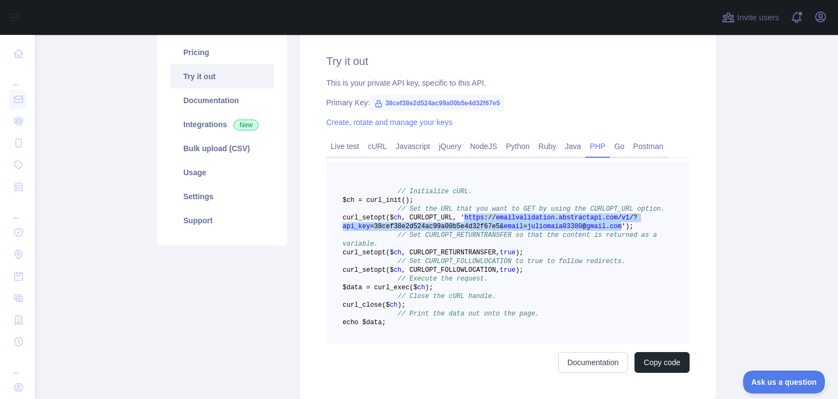
scroll to position [141, 0]
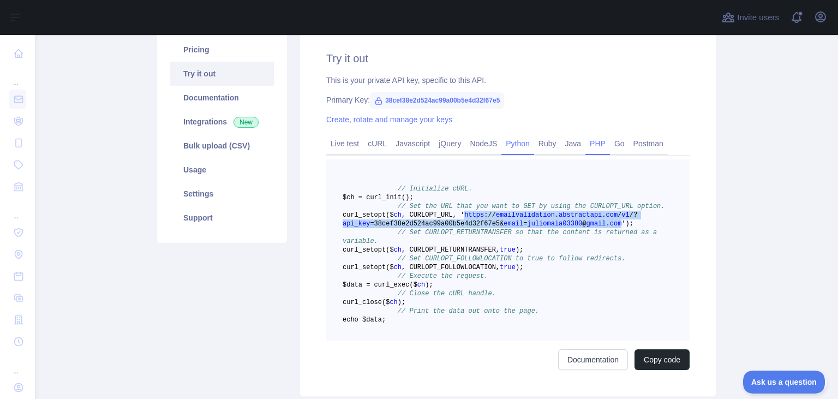
click at [514, 145] on link "Python" at bounding box center [518, 143] width 33 height 17
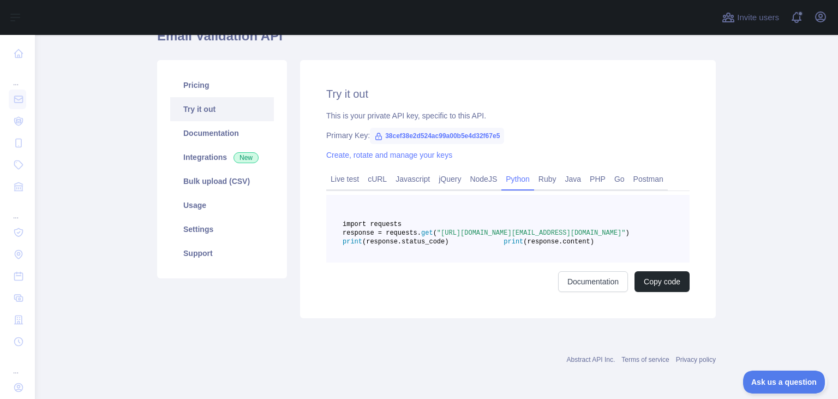
scroll to position [132, 0]
click at [586, 170] on link "PHP" at bounding box center [598, 178] width 25 height 17
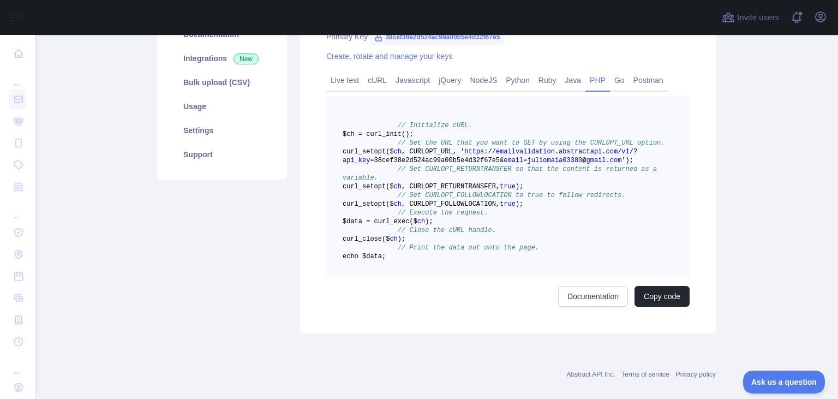
scroll to position [201, 0]
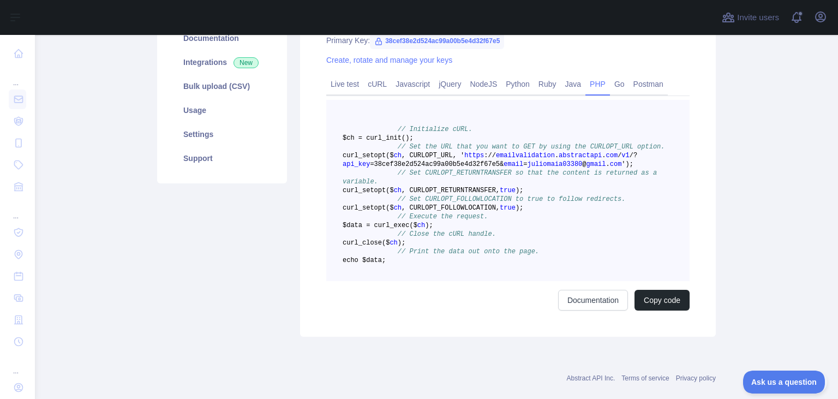
click at [444, 168] on span "=38cef38e2d524ac99a00b5e4d32f67e5&" at bounding box center [437, 164] width 134 height 8
click at [555, 159] on span "emailvalidation" at bounding box center [525, 156] width 59 height 8
click at [602, 159] on span "abstractapi" at bounding box center [580, 156] width 43 height 8
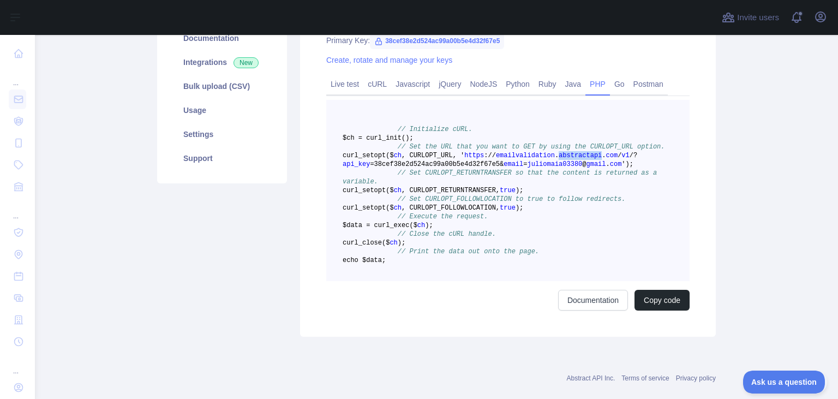
click at [602, 159] on span "abstractapi" at bounding box center [580, 156] width 43 height 8
click at [555, 159] on span "emailvalidation" at bounding box center [525, 156] width 59 height 8
click at [602, 159] on span "abstractapi" at bounding box center [580, 156] width 43 height 8
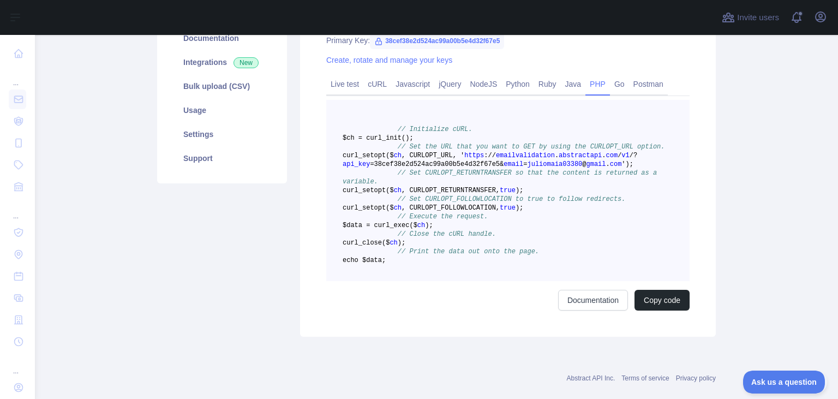
click at [618, 159] on span "com" at bounding box center [612, 156] width 12 height 8
click at [407, 168] on span "=38cef38e2d524ac99a00b5e4d32f67e5&" at bounding box center [437, 164] width 134 height 8
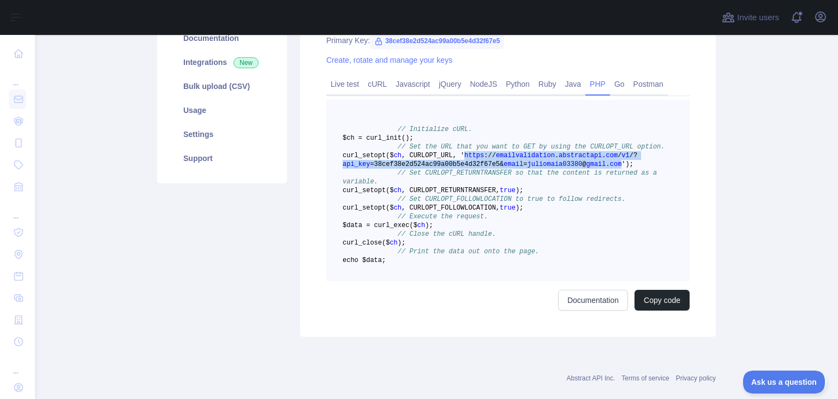
drag, startPoint x: 597, startPoint y: 174, endPoint x: 504, endPoint y: 166, distance: 93.6
click at [504, 166] on span "curl _setopt($ ch , CURLOPT_URL, ' https : / / emailvalidation . abstractapi . …" at bounding box center [490, 160] width 295 height 16
copy span "https : / / emailvalidation . abstractapi . com / v1 / ? api_key =38cef38e2d524…"
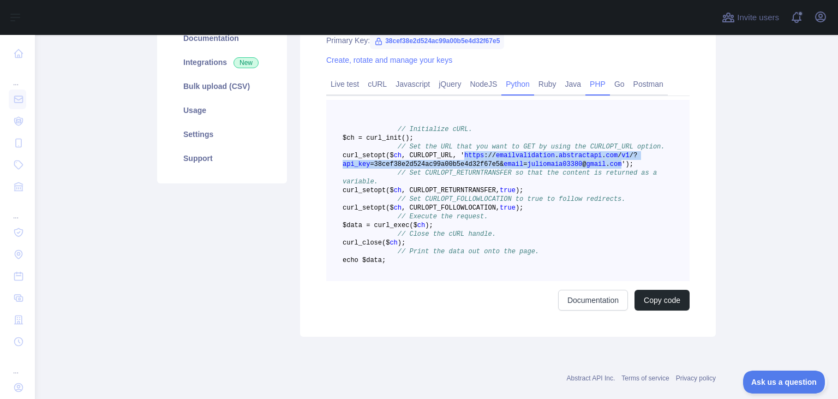
click at [502, 87] on link "Python" at bounding box center [518, 83] width 33 height 17
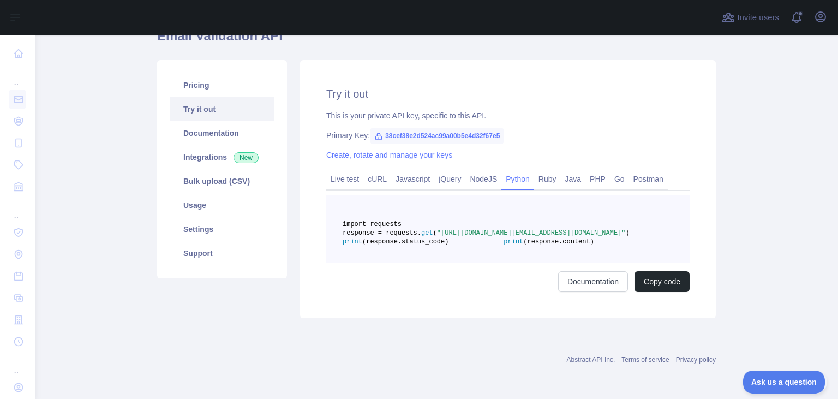
scroll to position [132, 0]
click at [473, 170] on link "NodeJS" at bounding box center [484, 178] width 36 height 17
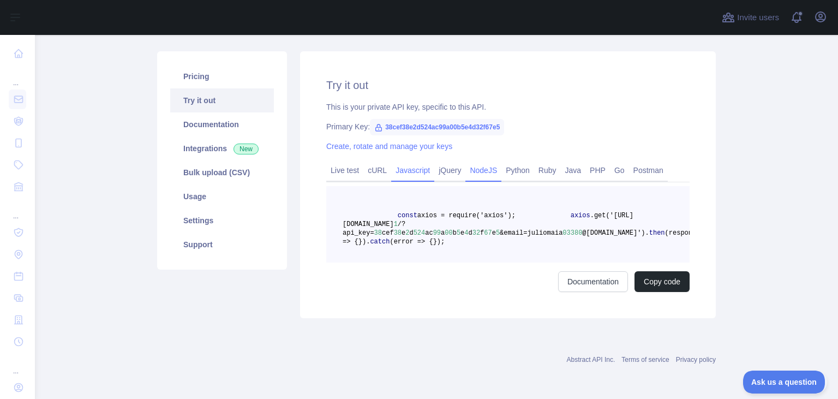
click at [417, 162] on link "Javascript" at bounding box center [412, 170] width 43 height 17
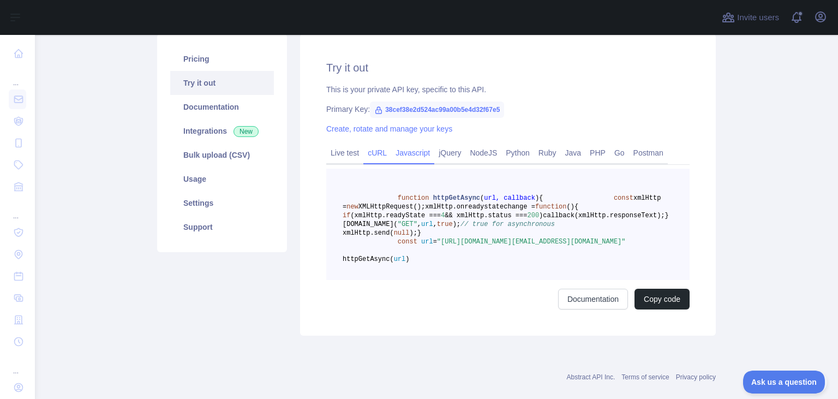
click at [374, 157] on link "cURL" at bounding box center [378, 152] width 28 height 17
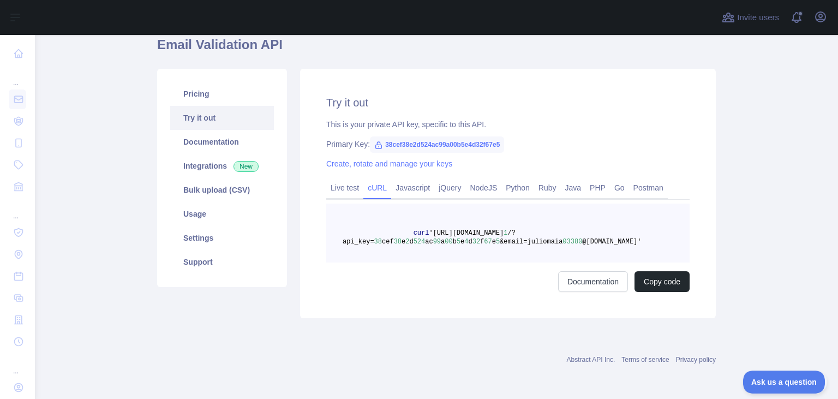
scroll to position [97, 0]
click at [234, 194] on link "Bulk upload (CSV)" at bounding box center [222, 190] width 104 height 24
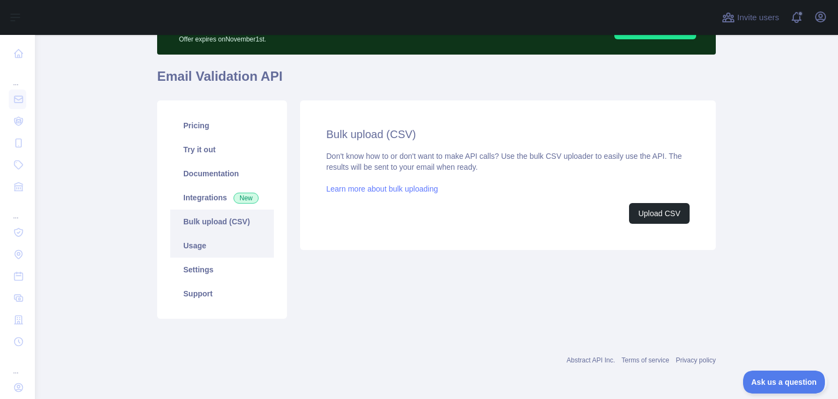
click at [224, 248] on link "Usage" at bounding box center [222, 246] width 104 height 24
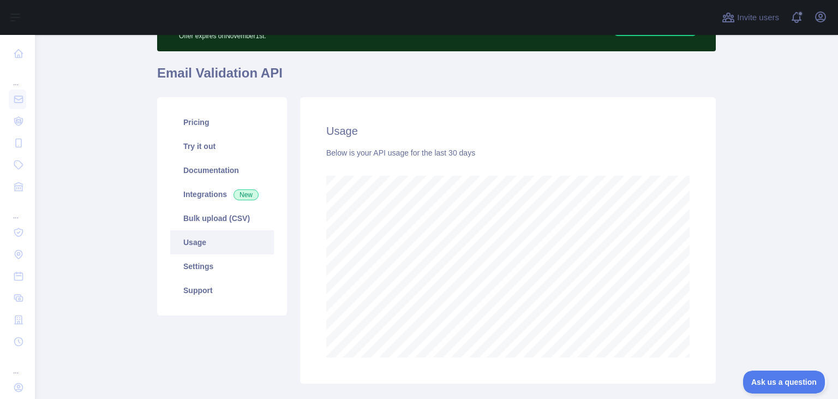
scroll to position [70, 0]
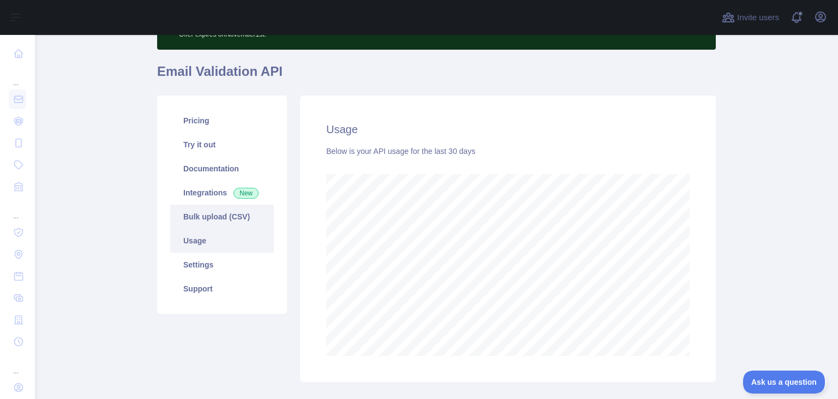
click at [223, 228] on link "Bulk upload (CSV)" at bounding box center [222, 217] width 104 height 24
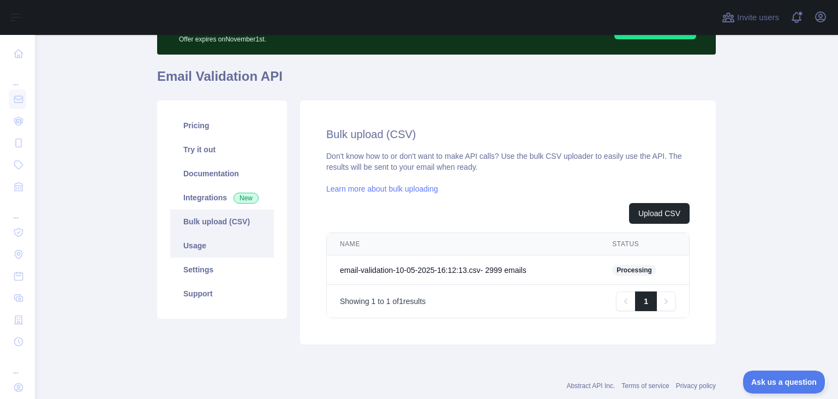
click at [241, 248] on link "Usage" at bounding box center [222, 246] width 104 height 24
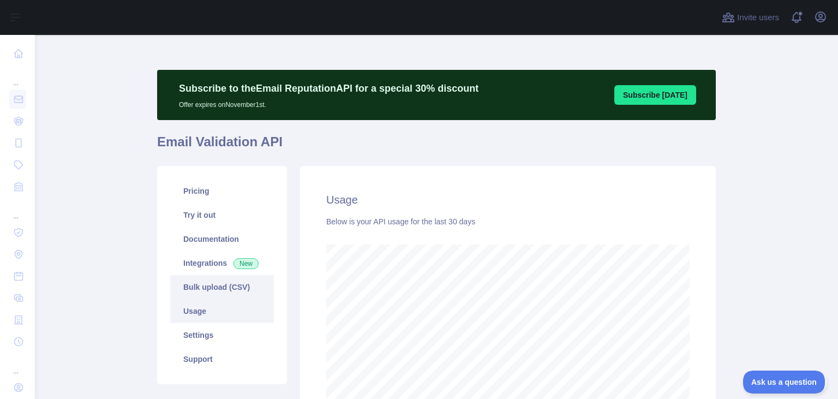
click at [240, 287] on link "Bulk upload (CSV)" at bounding box center [222, 287] width 104 height 24
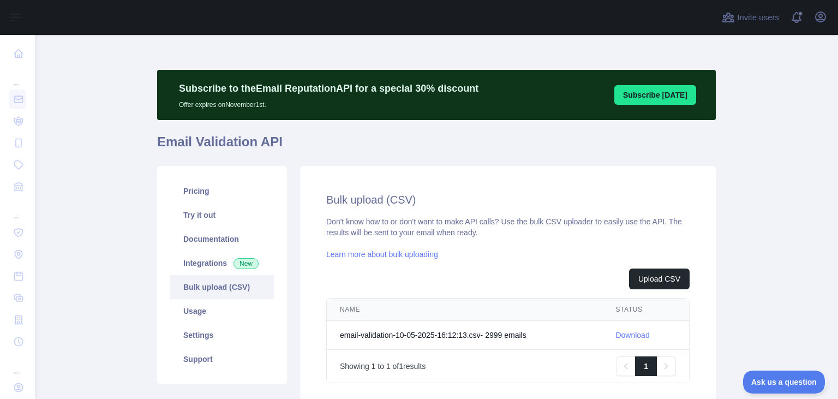
click at [629, 334] on link "Download" at bounding box center [633, 335] width 34 height 9
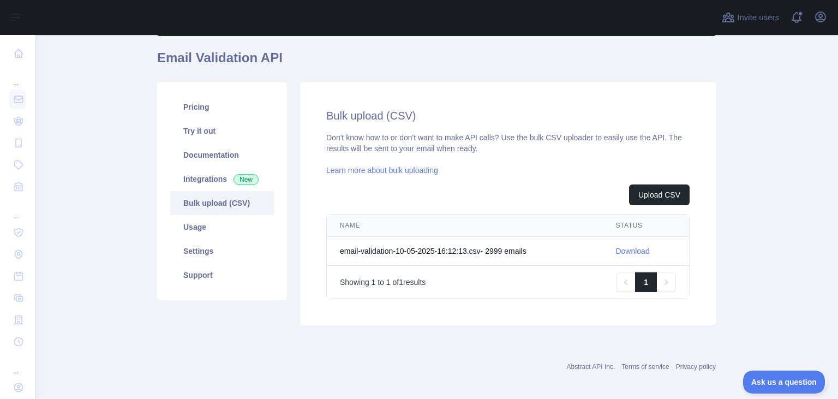
scroll to position [90, 0]
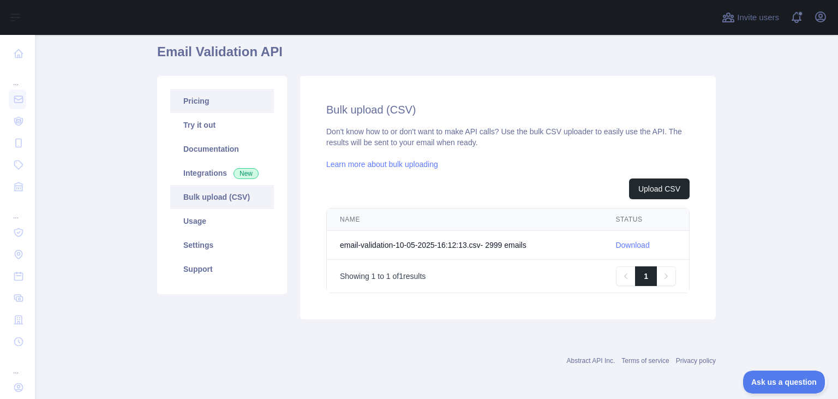
click at [209, 99] on link "Pricing" at bounding box center [222, 101] width 104 height 24
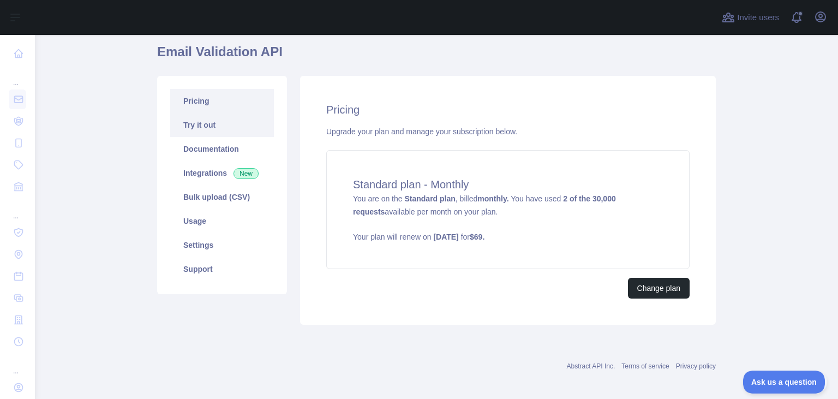
click at [215, 120] on link "Try it out" at bounding box center [222, 125] width 104 height 24
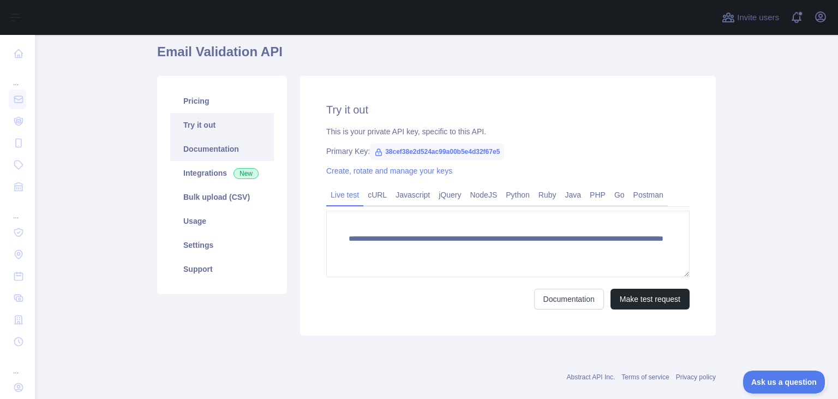
click at [216, 147] on link "Documentation" at bounding box center [222, 149] width 104 height 24
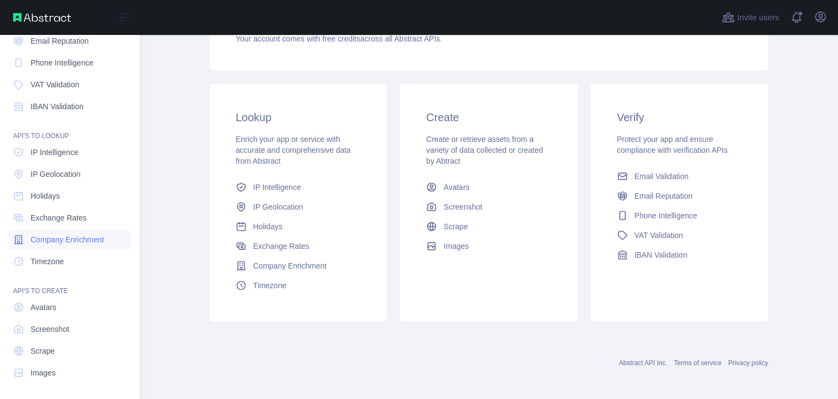
scroll to position [81, 0]
click at [80, 367] on link "Images" at bounding box center [70, 372] width 122 height 20
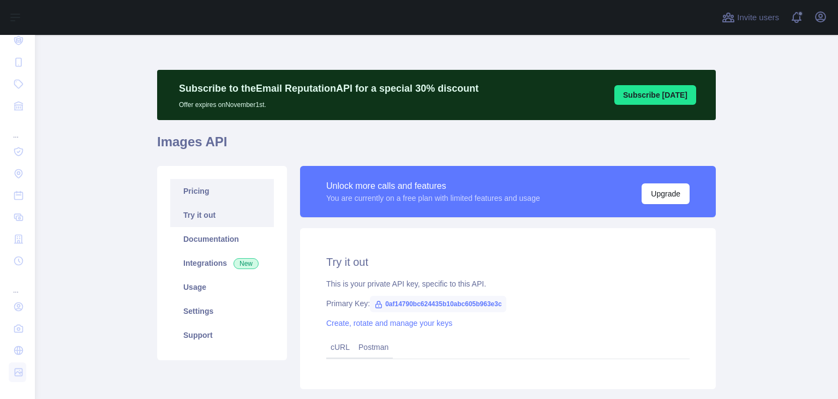
click at [229, 192] on link "Pricing" at bounding box center [222, 191] width 104 height 24
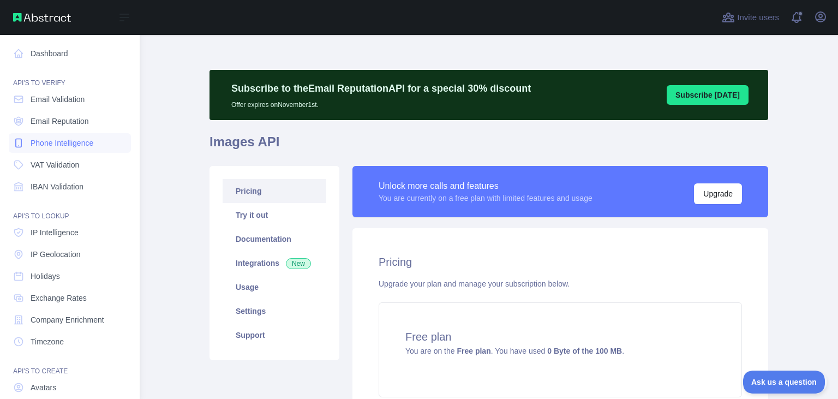
click at [62, 146] on span "Phone Intelligence" at bounding box center [62, 143] width 63 height 11
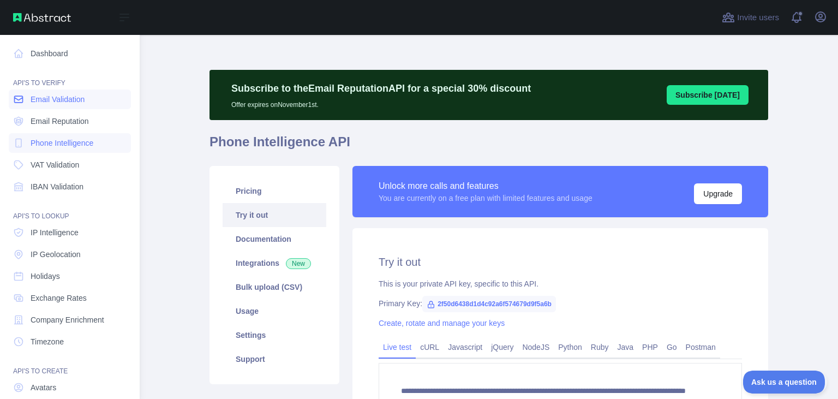
click at [53, 103] on span "Email Validation" at bounding box center [58, 99] width 54 height 11
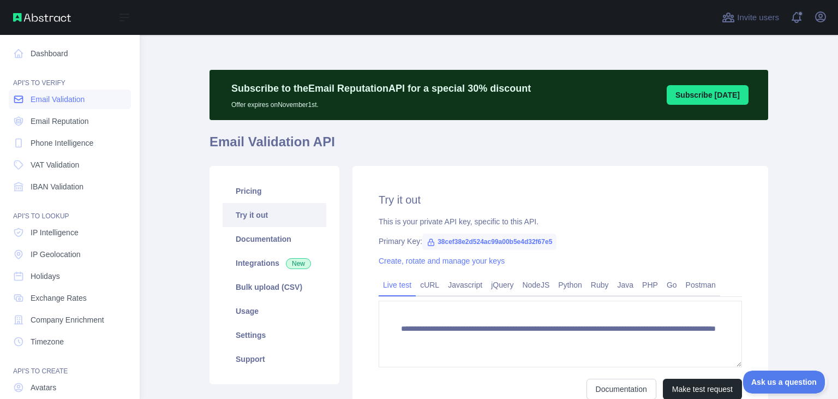
click at [84, 101] on span "Email Validation" at bounding box center [58, 99] width 54 height 11
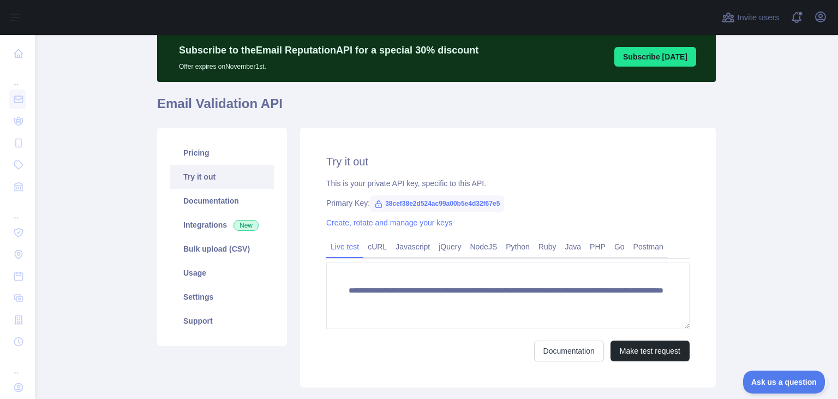
scroll to position [105, 0]
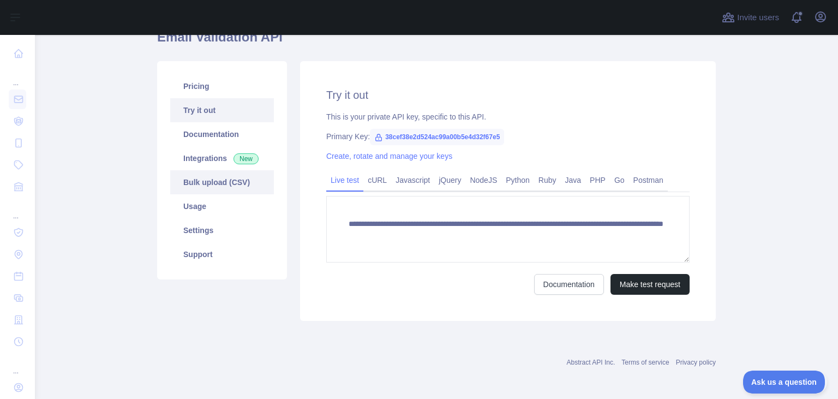
click at [237, 184] on link "Bulk upload (CSV)" at bounding box center [222, 182] width 104 height 24
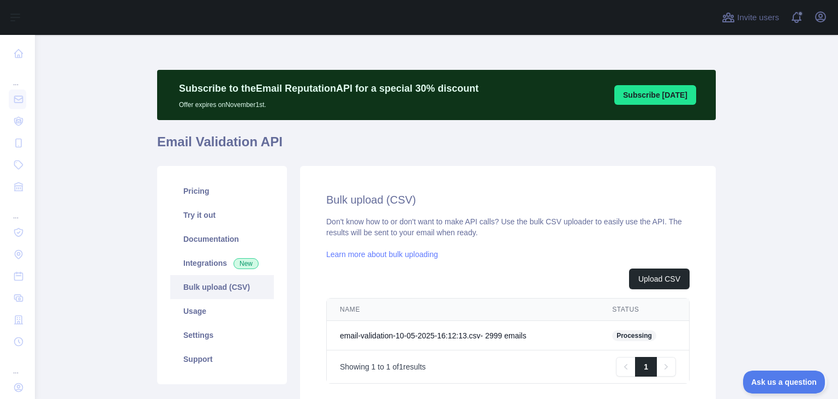
scroll to position [91, 0]
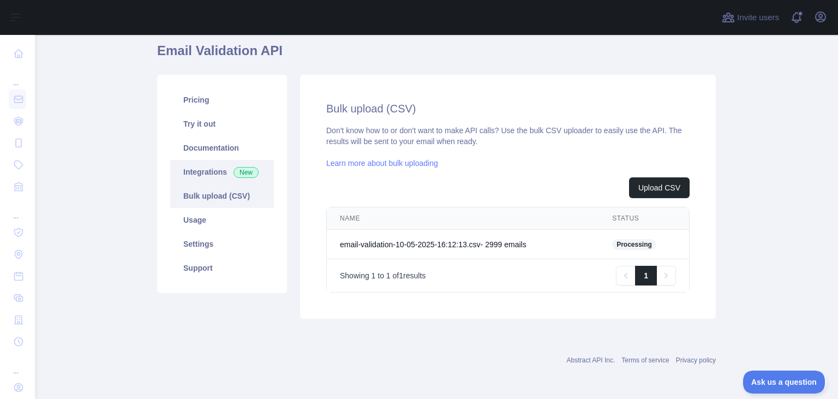
click at [216, 174] on link "Integrations New" at bounding box center [222, 172] width 104 height 24
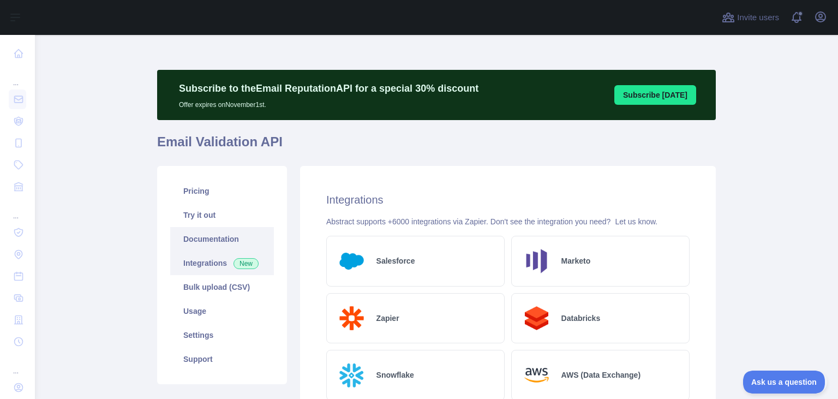
click at [224, 245] on link "Documentation" at bounding box center [222, 239] width 104 height 24
